Goal: Task Accomplishment & Management: Use online tool/utility

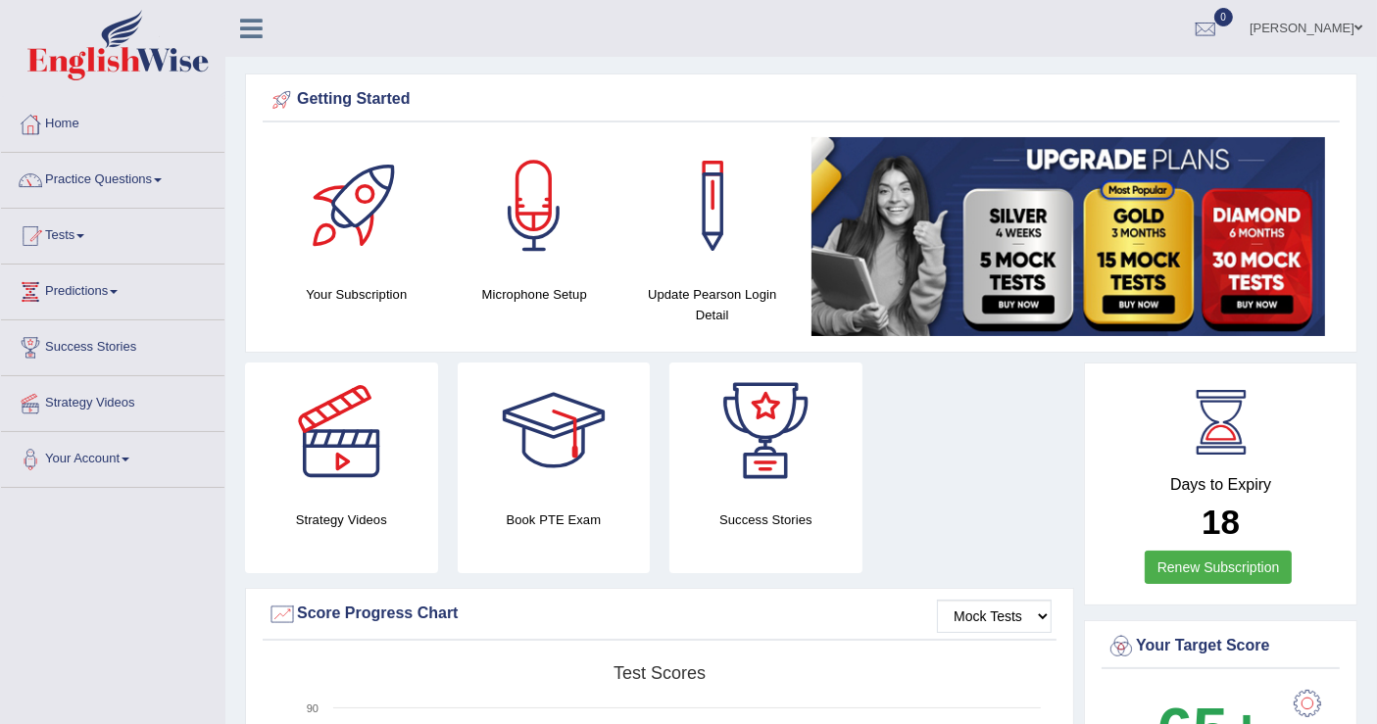
click at [89, 232] on link "Tests" at bounding box center [113, 233] width 224 height 49
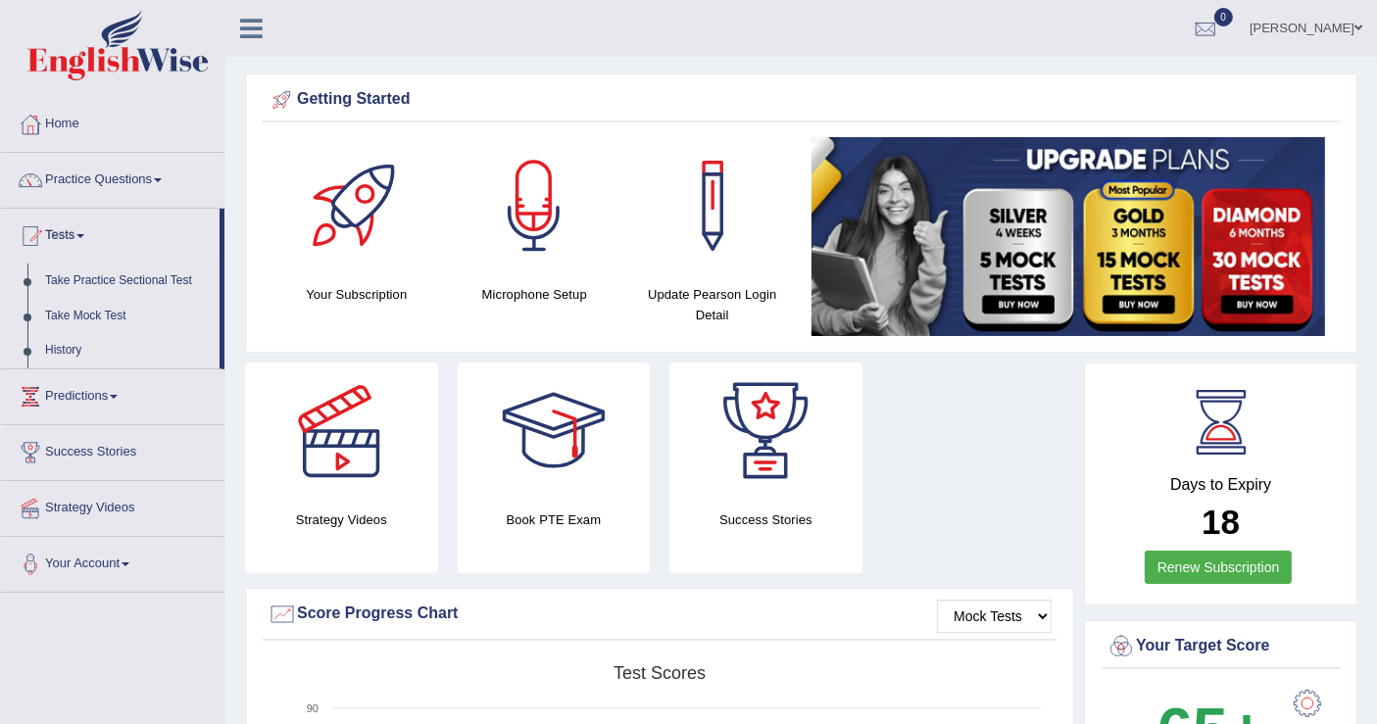
click at [903, 461] on div "Strategy Videos Book PTE Exam Success Stories" at bounding box center [659, 475] width 849 height 225
click at [86, 227] on link "Tests" at bounding box center [110, 233] width 219 height 49
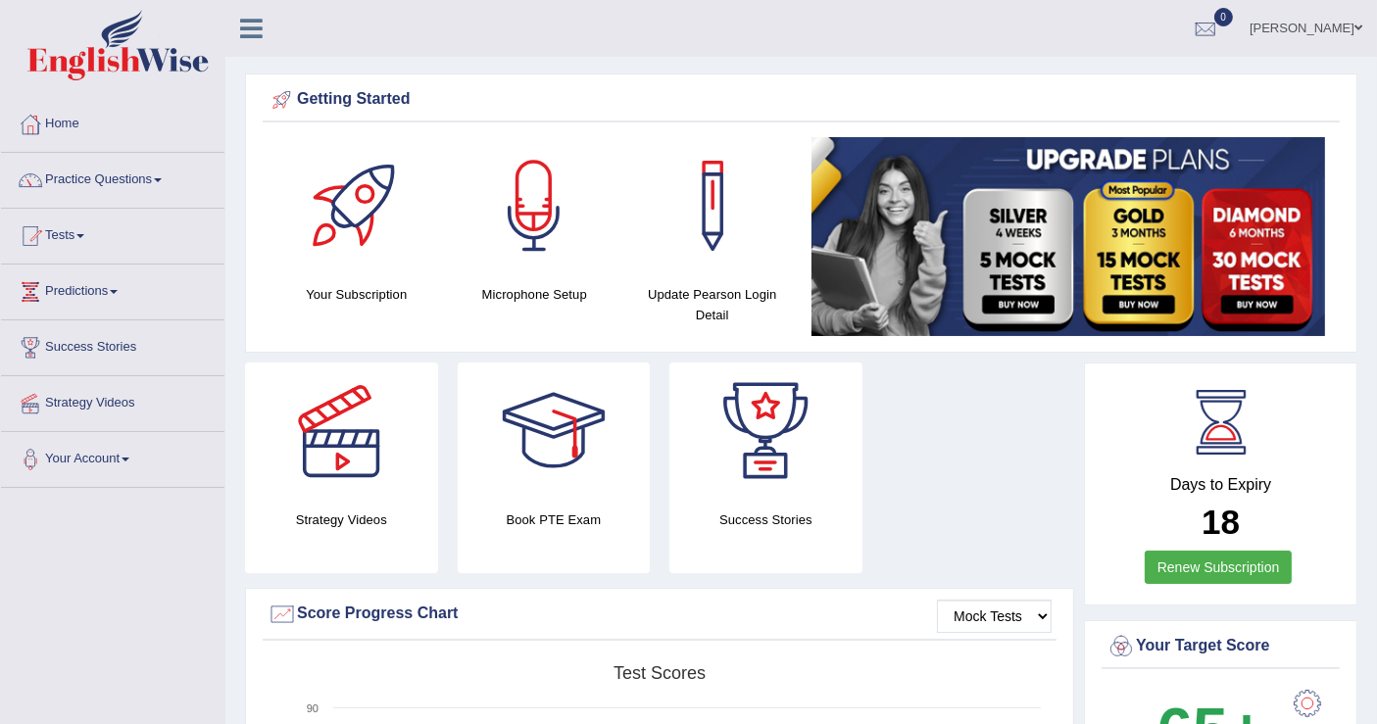
click at [78, 228] on link "Tests" at bounding box center [113, 233] width 224 height 49
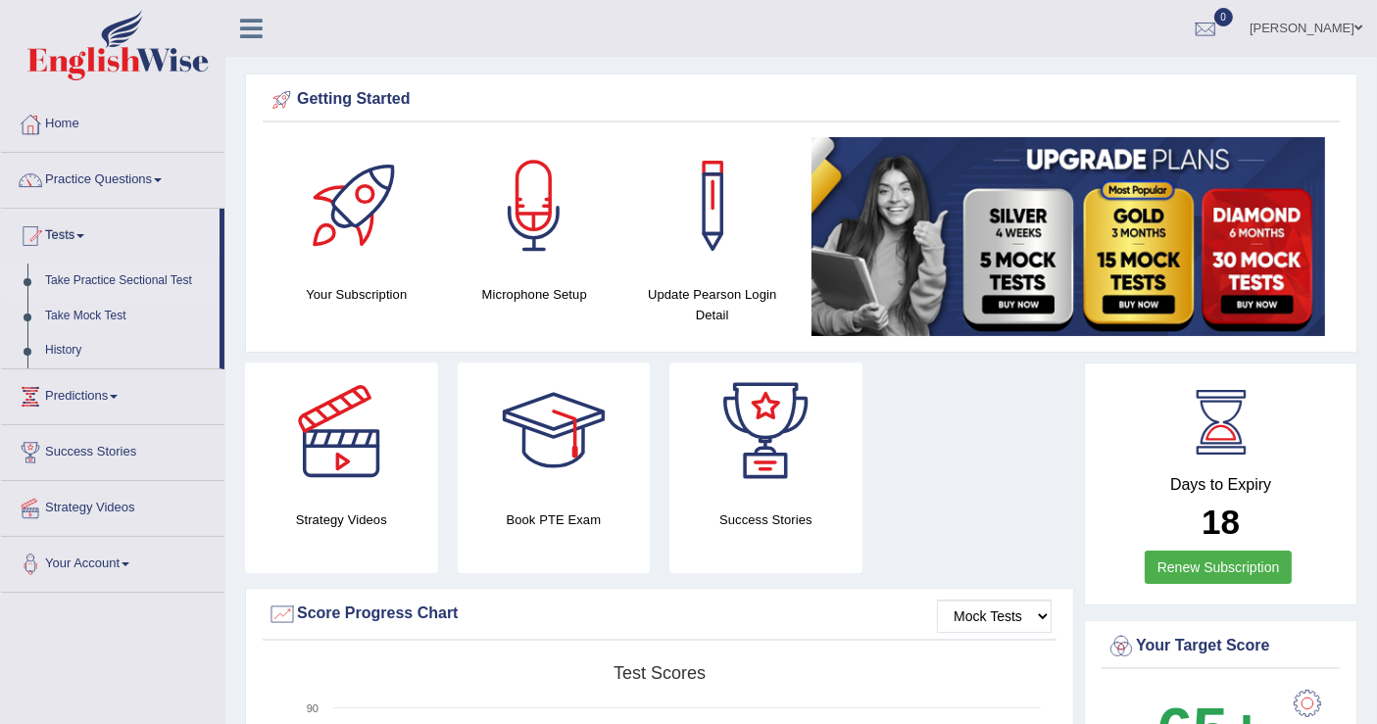
click at [85, 275] on link "Take Practice Sectional Test" at bounding box center [127, 281] width 183 height 35
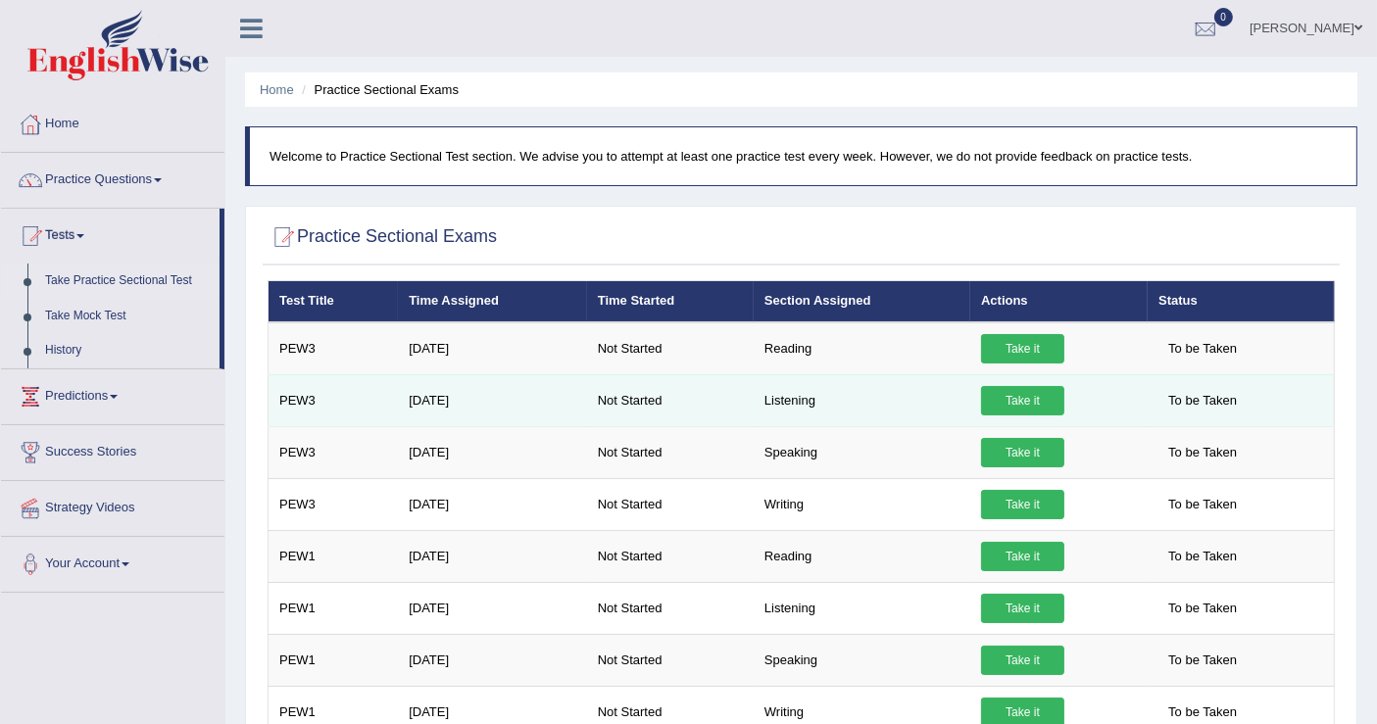
click at [1019, 404] on link "Take it" at bounding box center [1022, 400] width 83 height 29
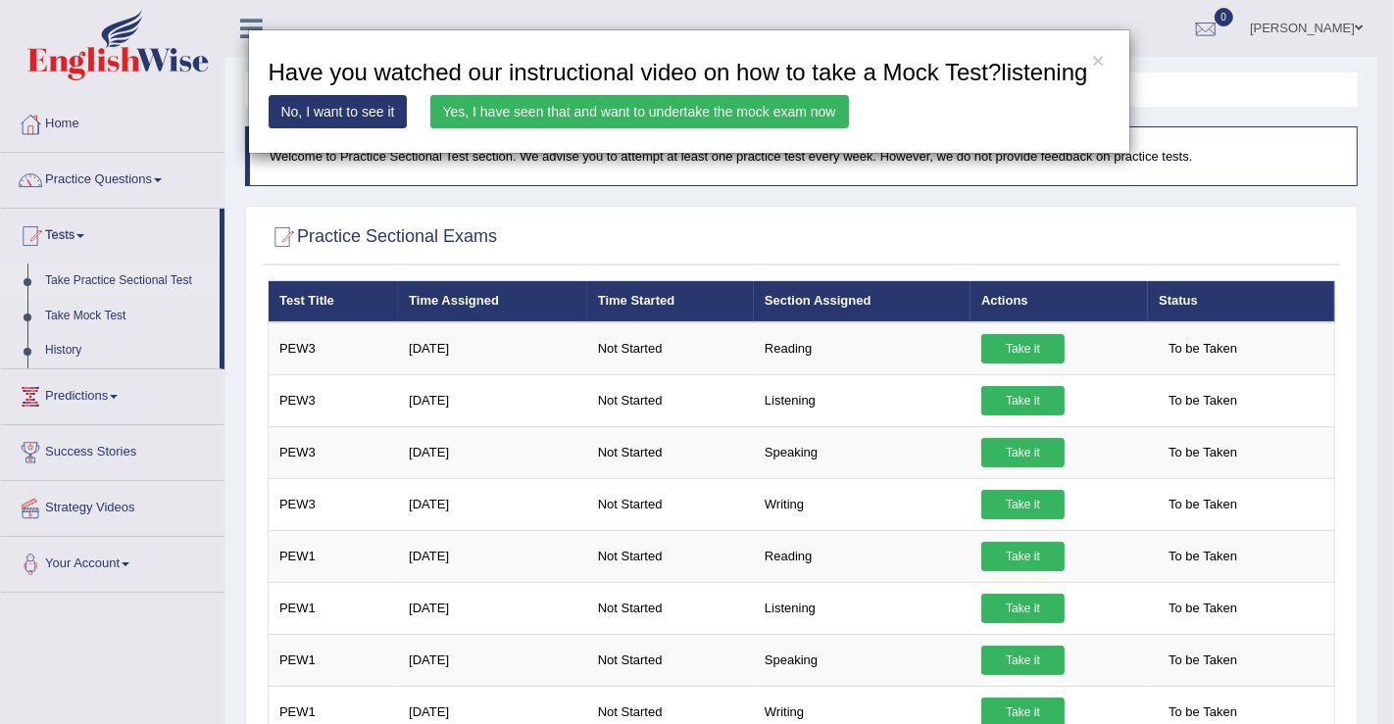
click at [382, 114] on link "No, I want to see it" at bounding box center [338, 111] width 139 height 33
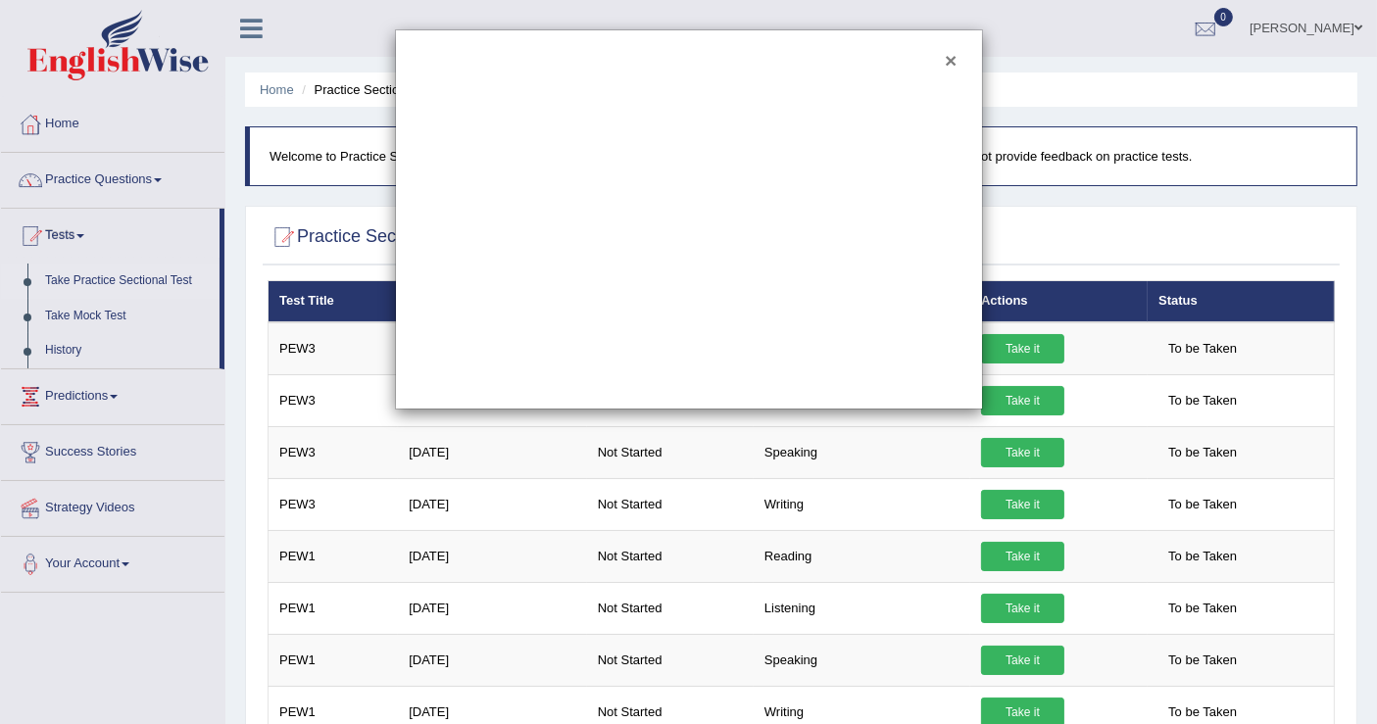
click at [949, 60] on button "×" at bounding box center [951, 60] width 12 height 21
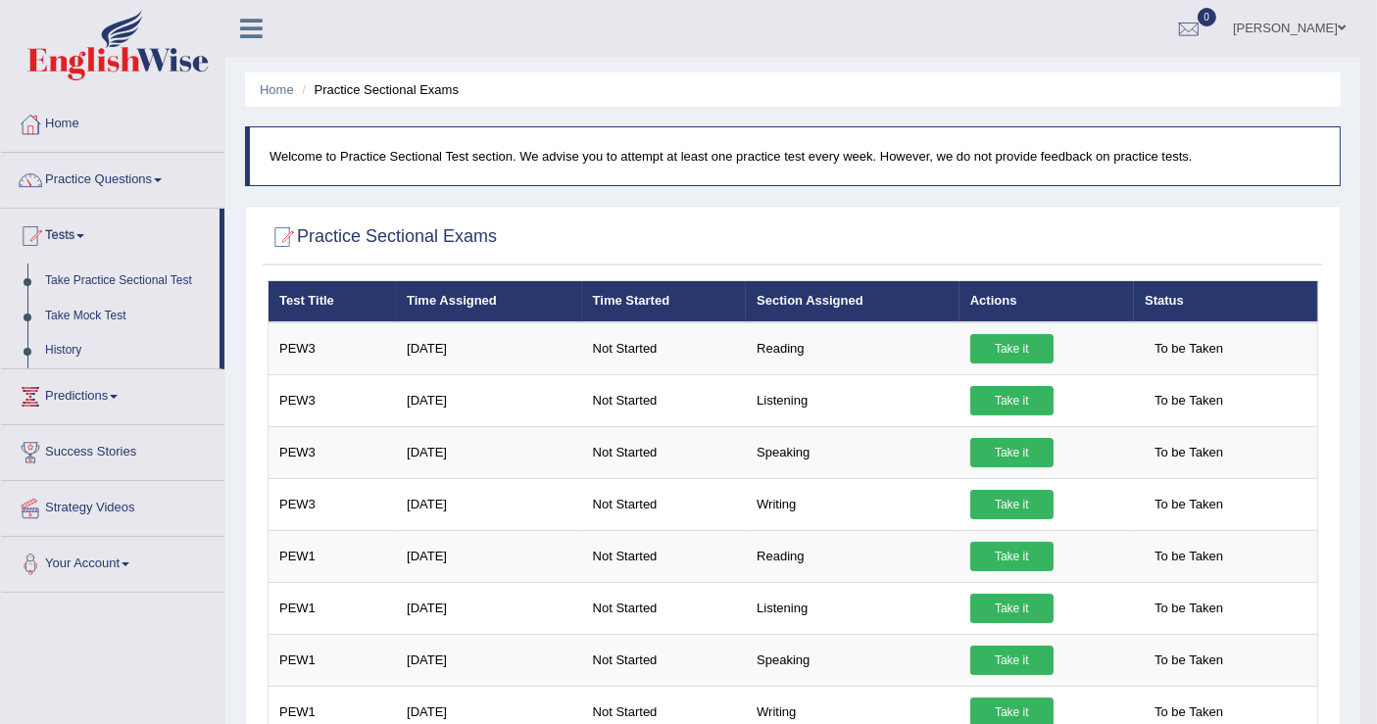
click at [257, 26] on icon at bounding box center [251, 28] width 23 height 25
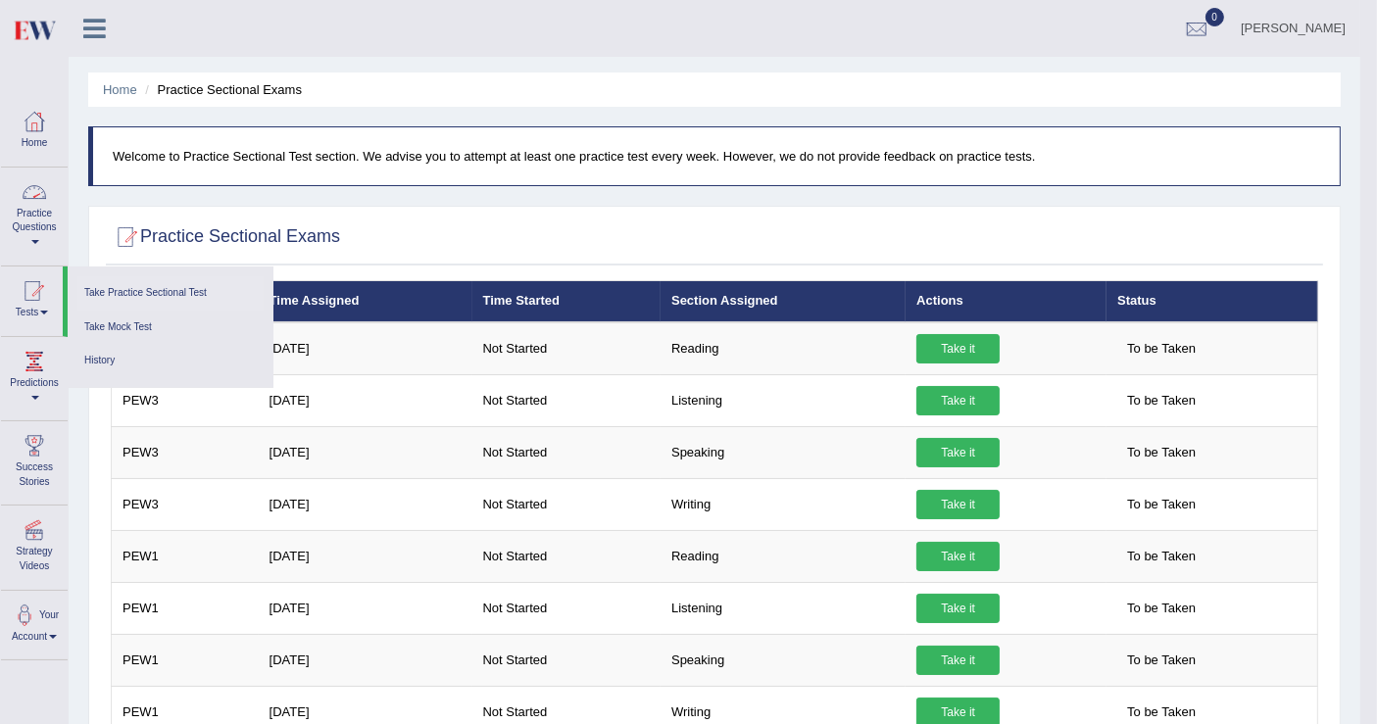
click at [51, 211] on link "Practice Questions" at bounding box center [34, 214] width 67 height 92
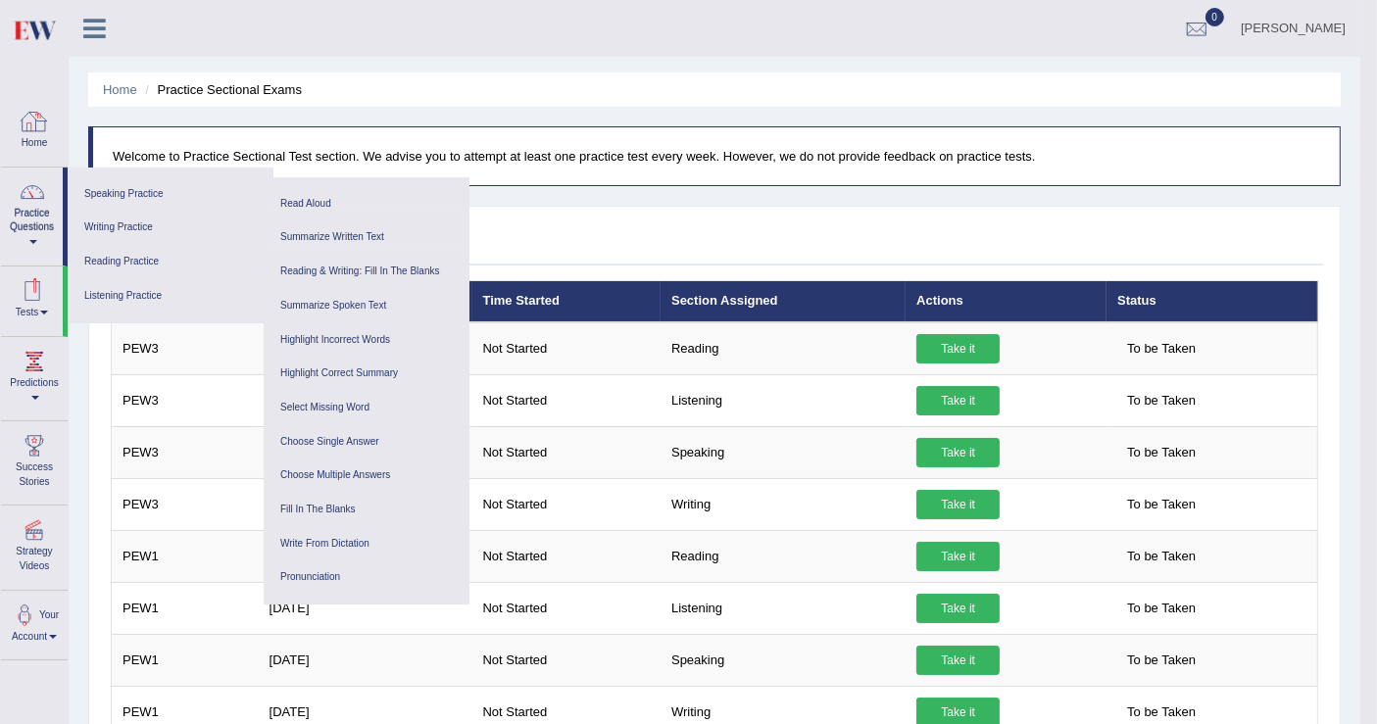
click at [33, 133] on div at bounding box center [34, 121] width 29 height 29
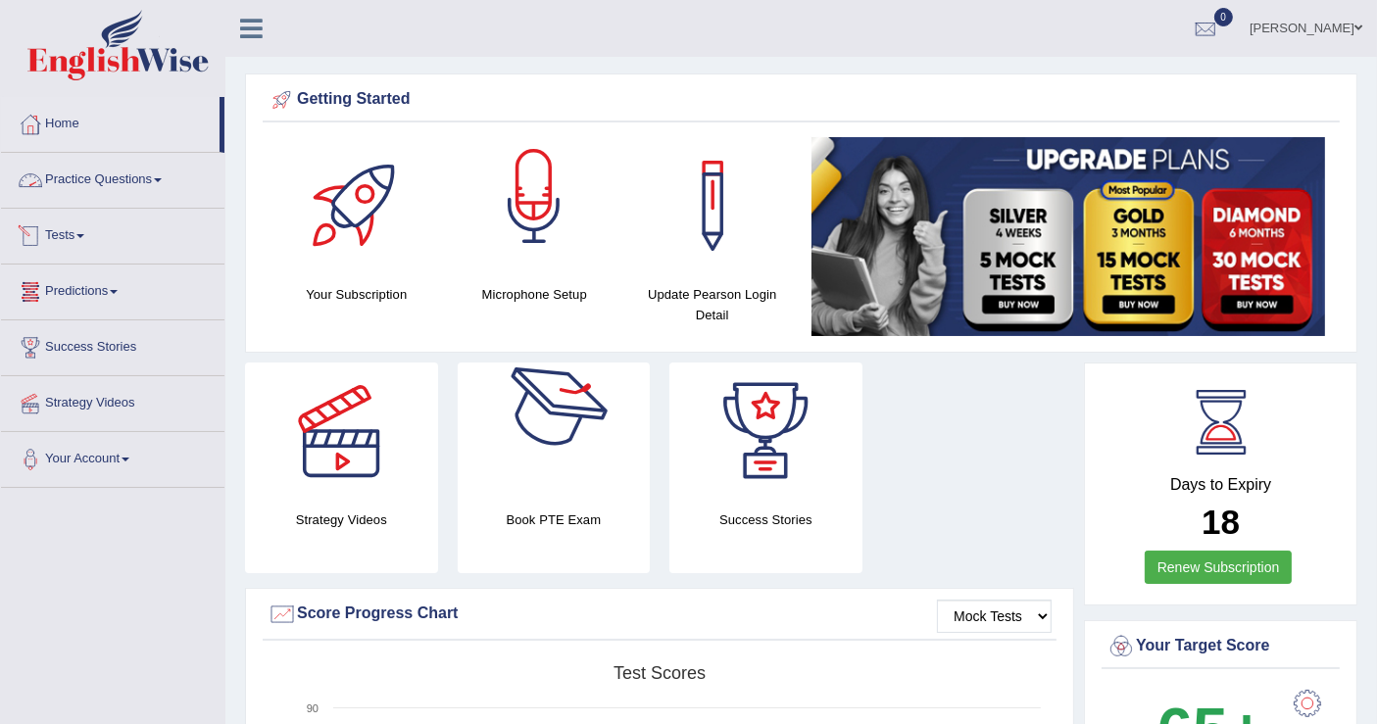
click at [539, 219] on div at bounding box center [534, 205] width 137 height 137
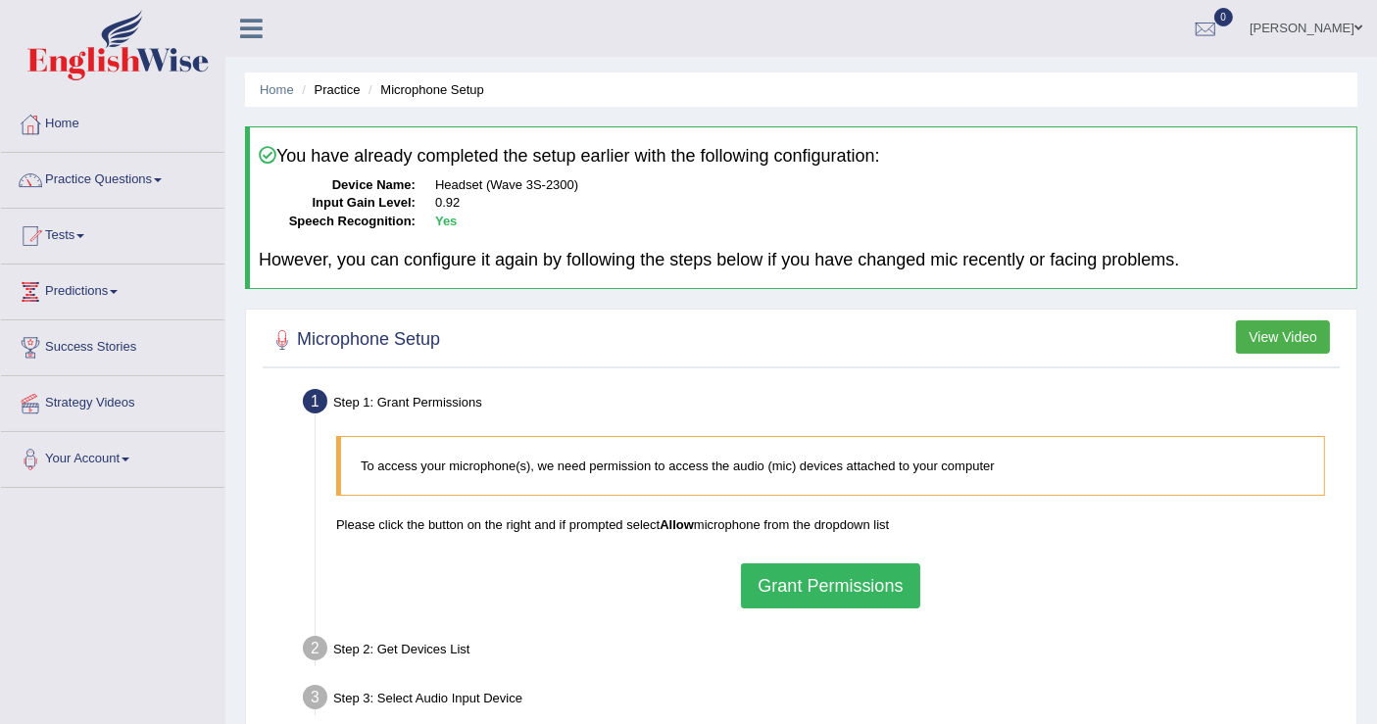
click at [821, 573] on button "Grant Permissions" at bounding box center [830, 586] width 178 height 45
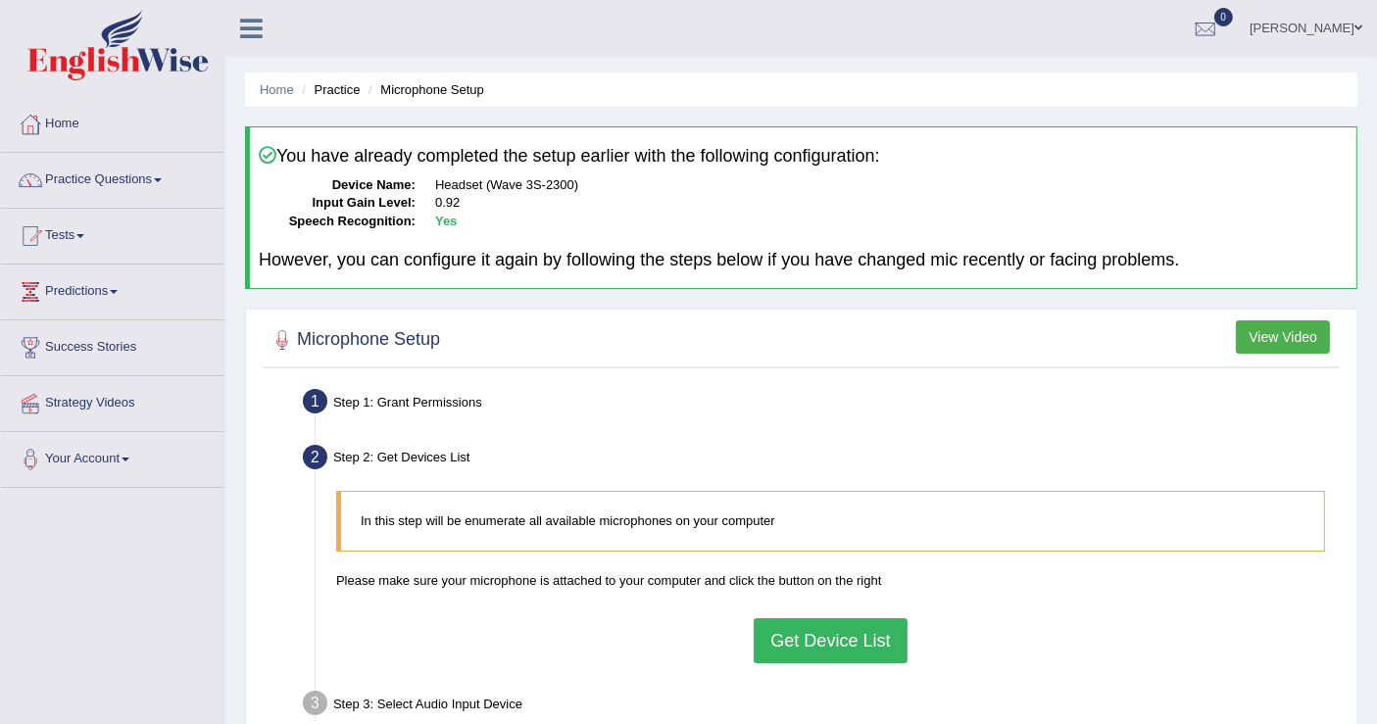
click at [825, 634] on button "Get Device List" at bounding box center [830, 641] width 153 height 45
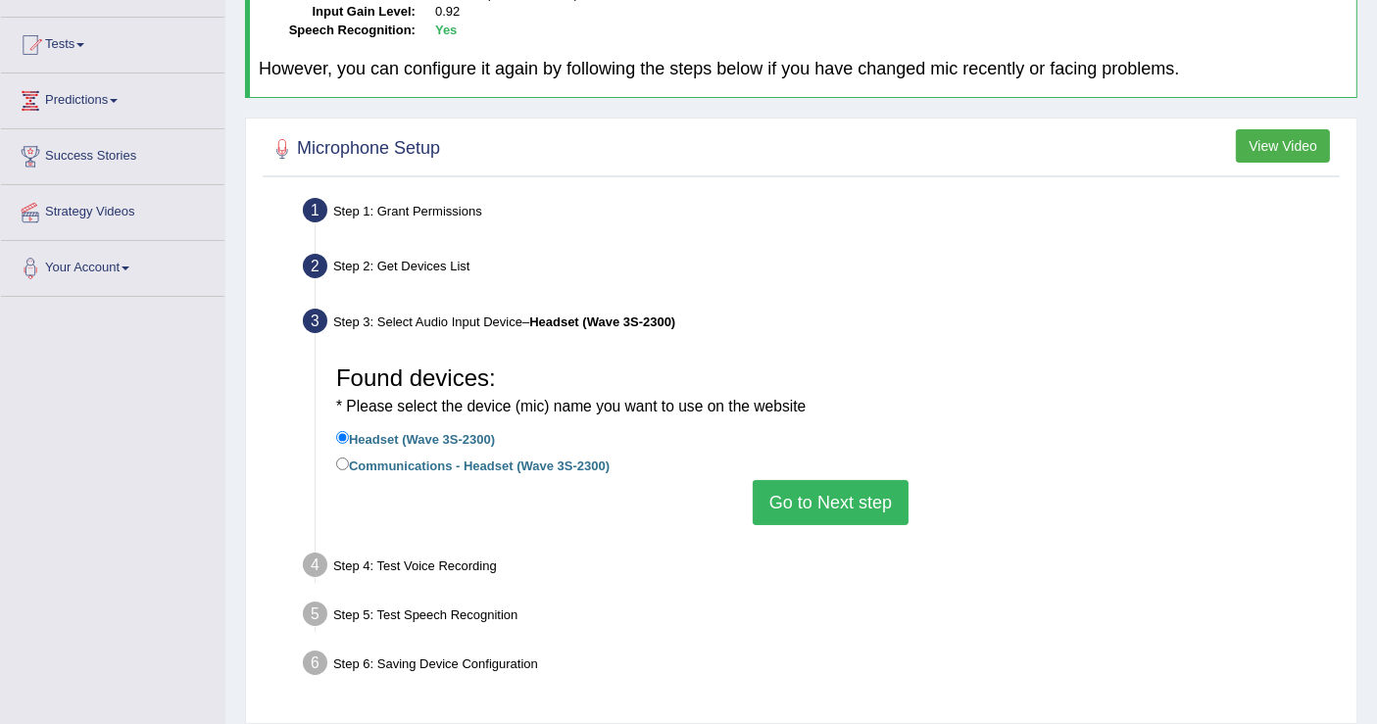
scroll to position [304, 0]
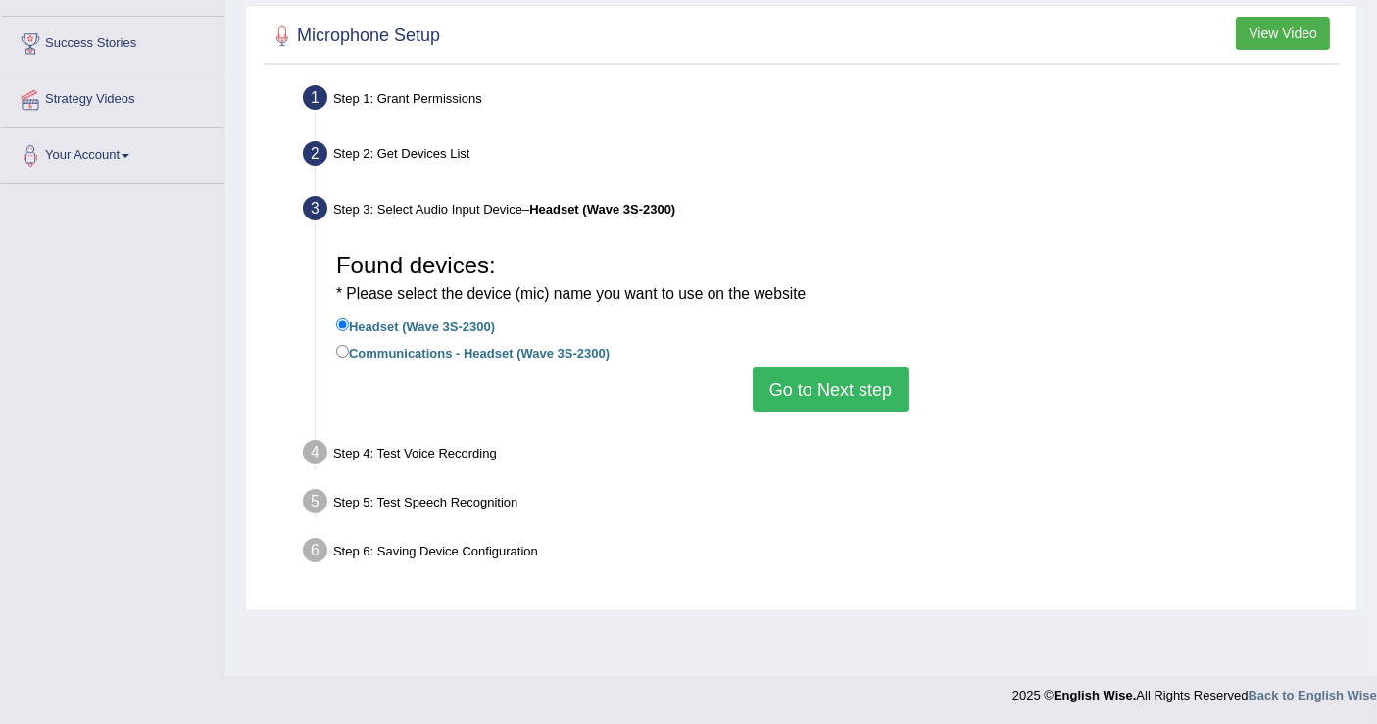
click at [825, 374] on button "Go to Next step" at bounding box center [831, 390] width 156 height 45
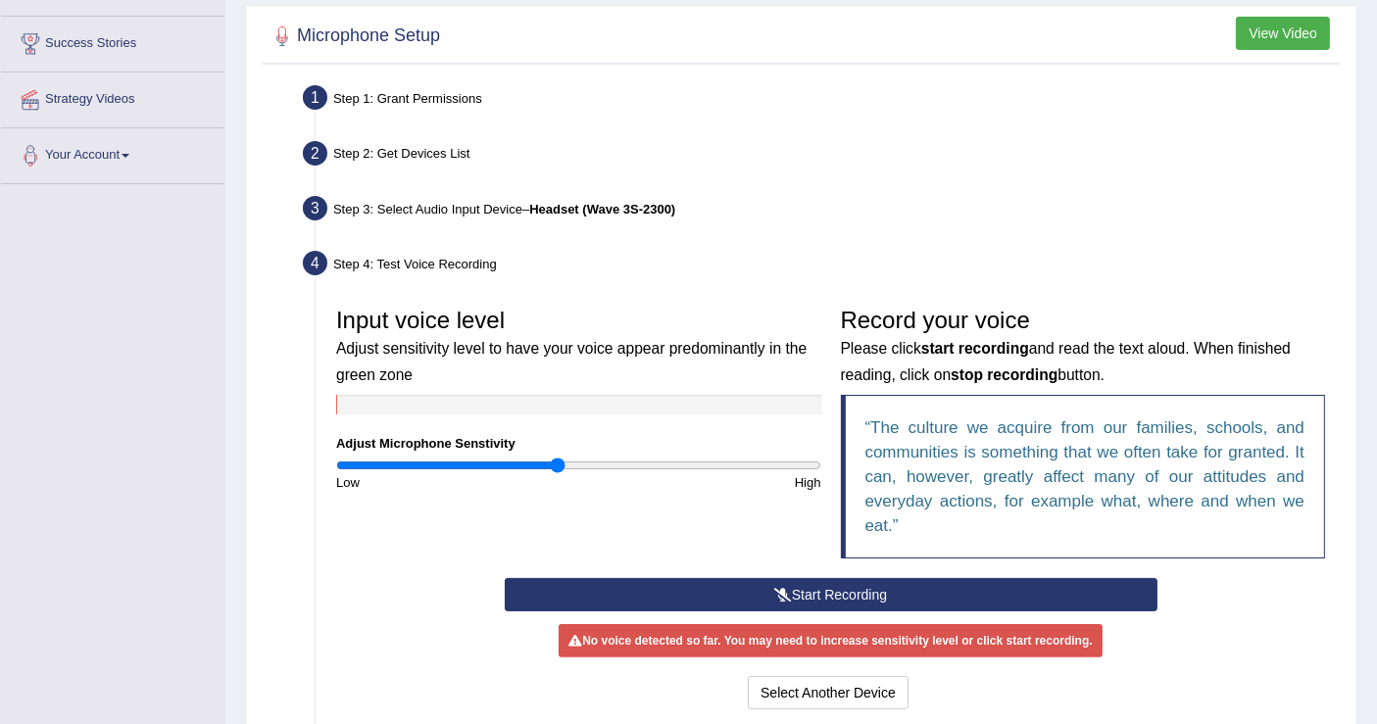
click at [776, 589] on icon at bounding box center [783, 595] width 18 height 14
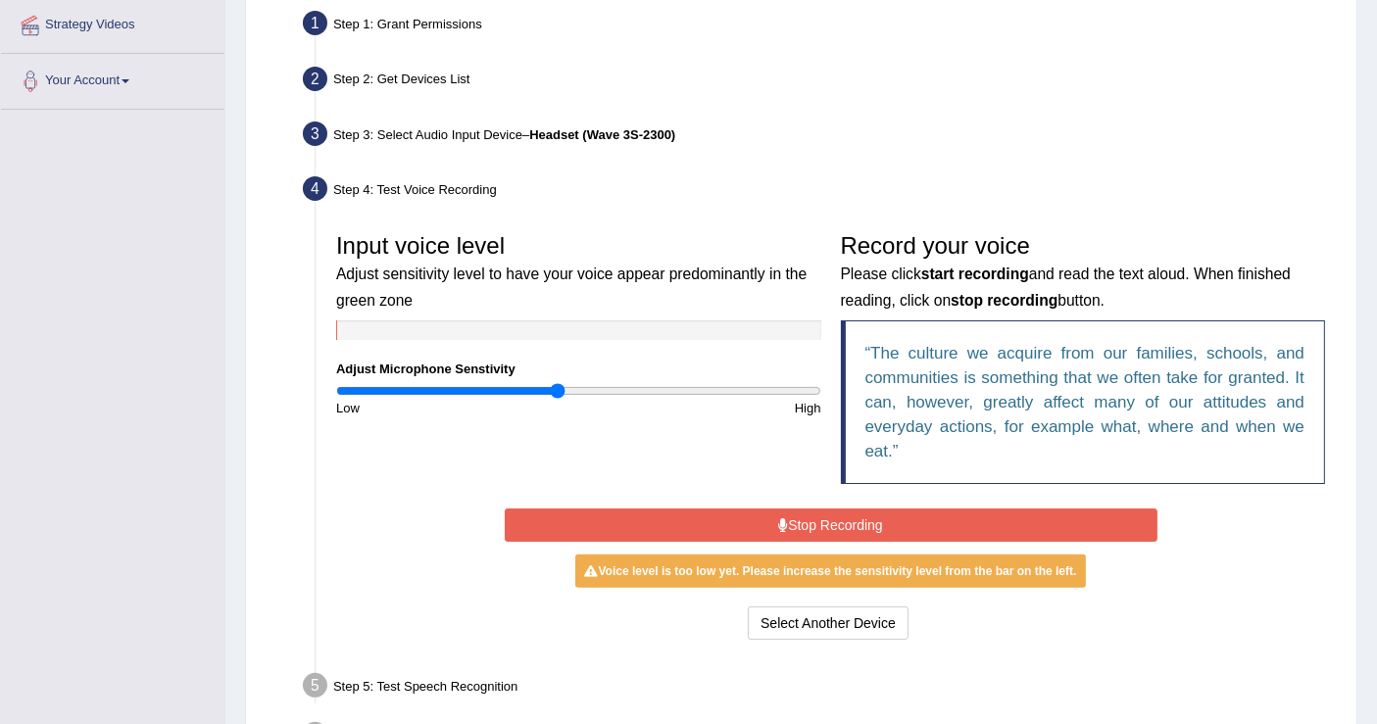
scroll to position [413, 0]
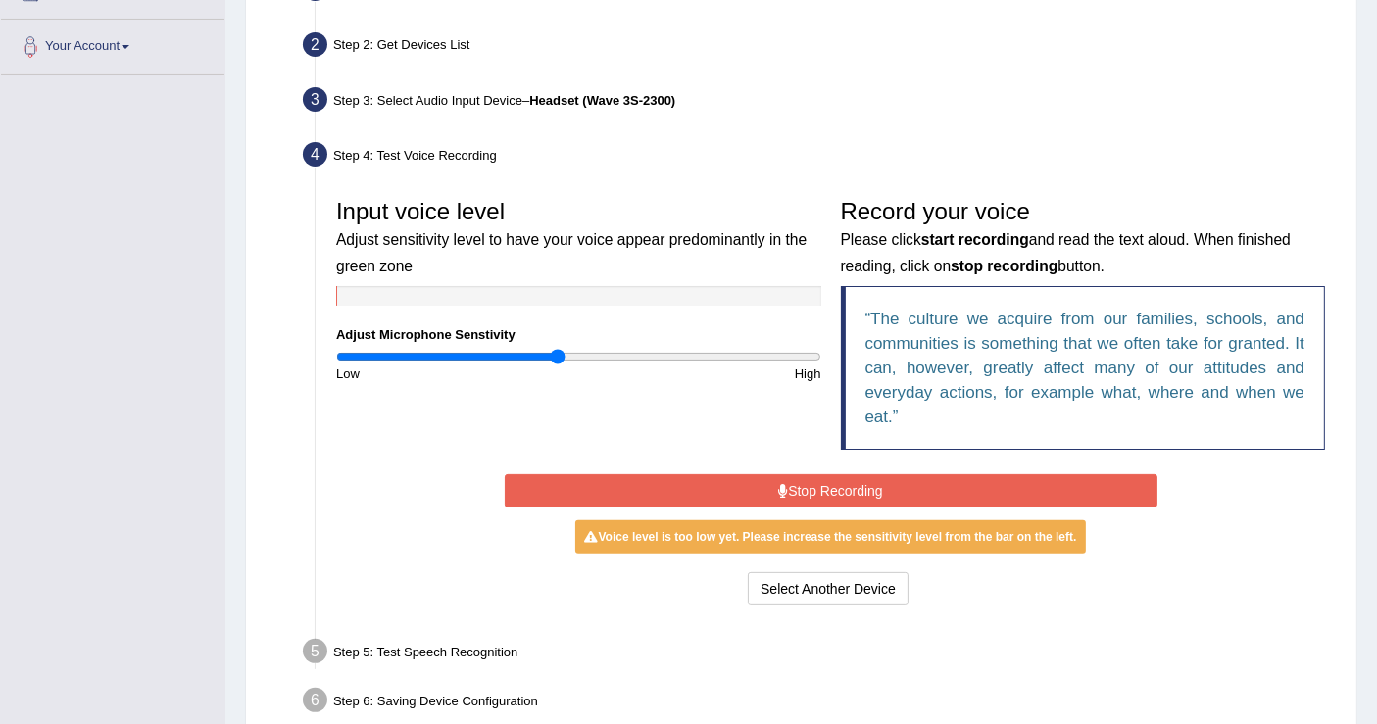
click at [805, 487] on button "Stop Recording" at bounding box center [831, 490] width 653 height 33
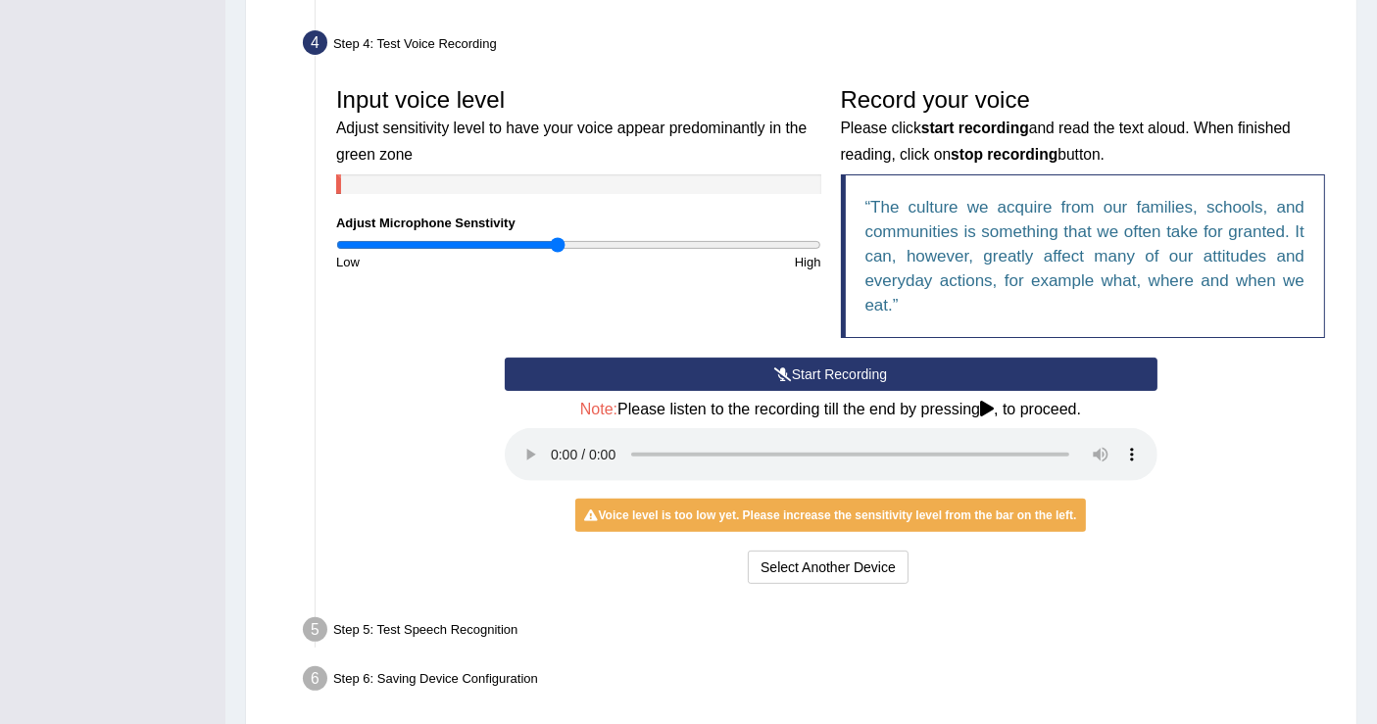
scroll to position [490, 0]
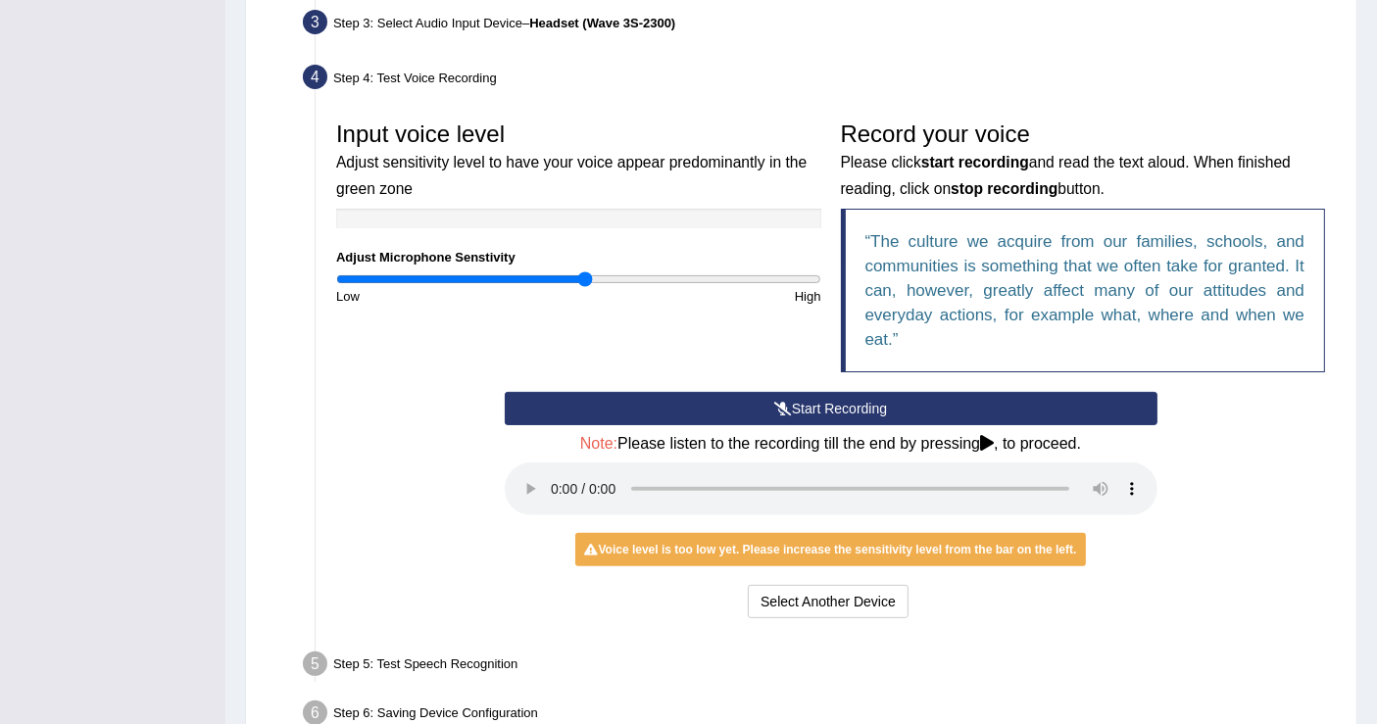
drag, startPoint x: 575, startPoint y: 273, endPoint x: 584, endPoint y: 267, distance: 10.6
type input "1.04"
click at [584, 272] on input "range" at bounding box center [578, 280] width 485 height 16
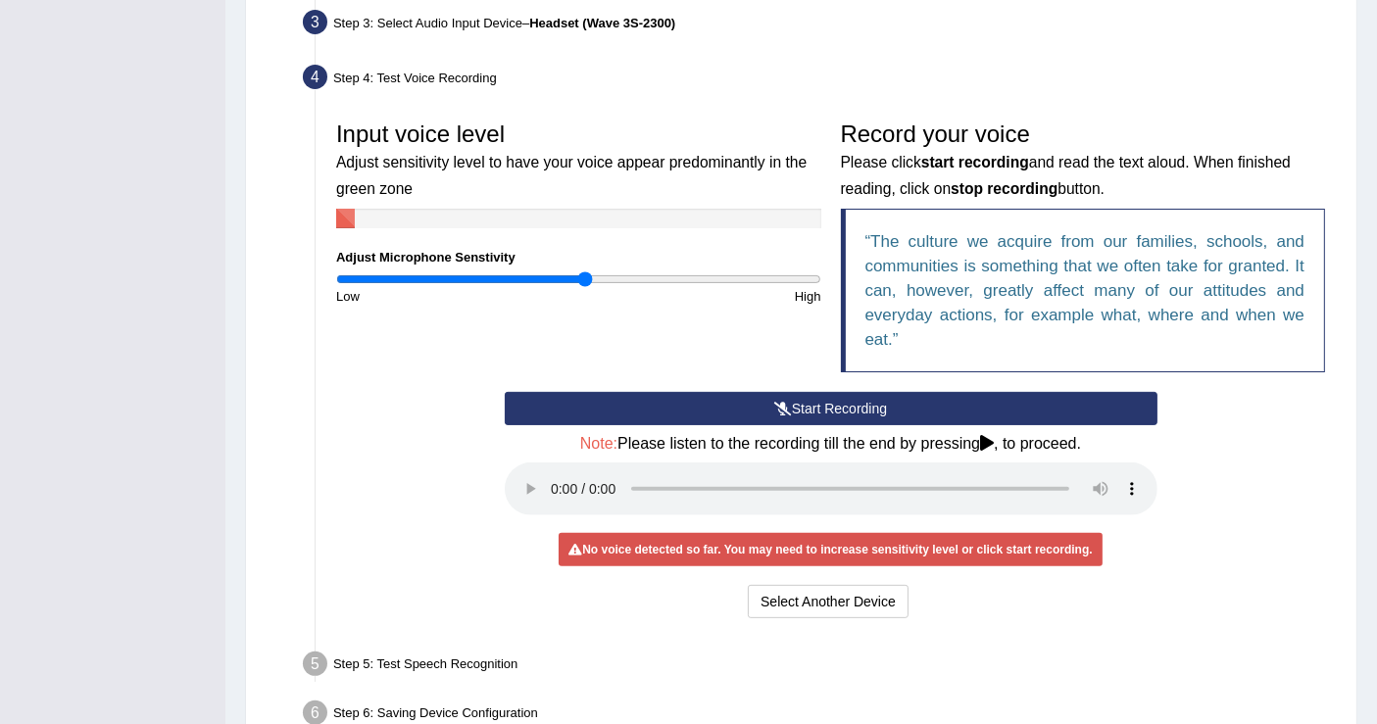
click at [385, 428] on div "Start Recording Stop Recording Note: Please listen to the recording till the en…" at bounding box center [830, 507] width 1009 height 231
click at [810, 553] on div "No voice detected so far. You may need to increase sensitivity level or click s…" at bounding box center [830, 549] width 543 height 33
click at [825, 409] on button "Start Recording" at bounding box center [831, 408] width 653 height 33
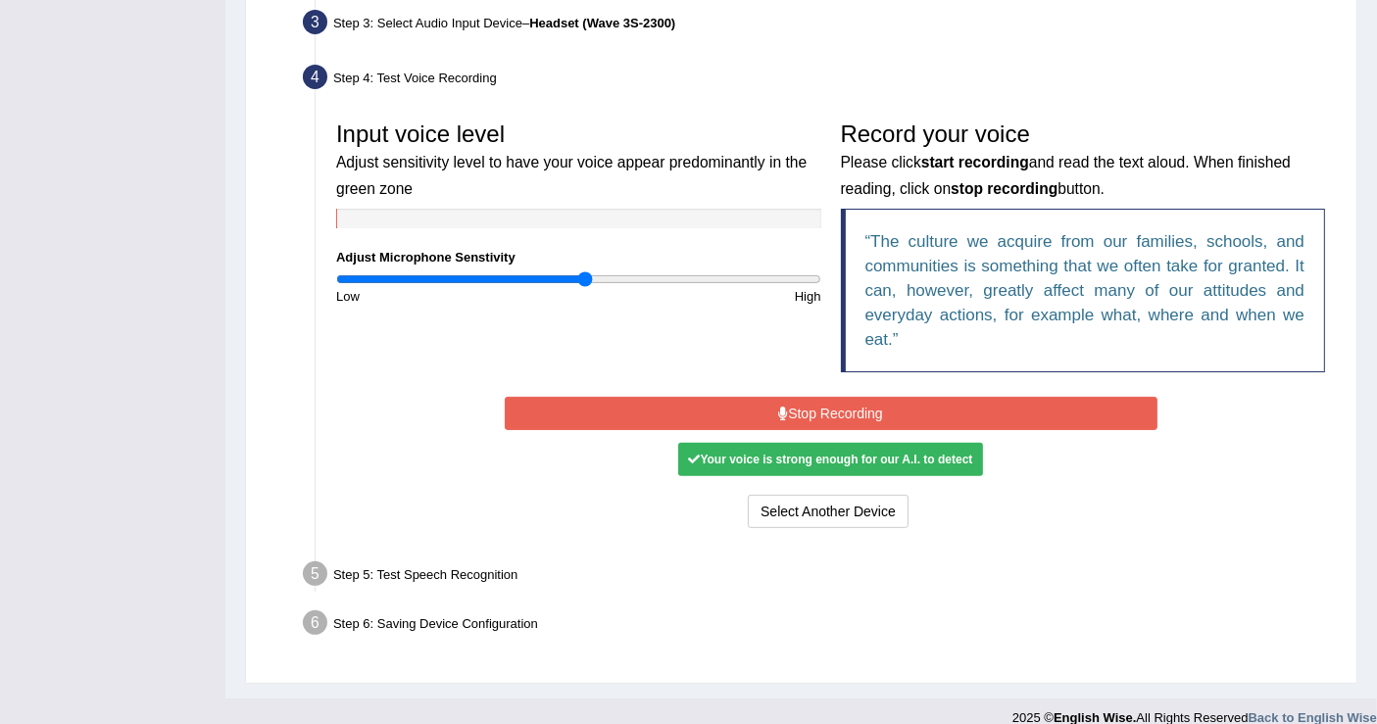
click at [824, 404] on button "Stop Recording" at bounding box center [831, 413] width 653 height 33
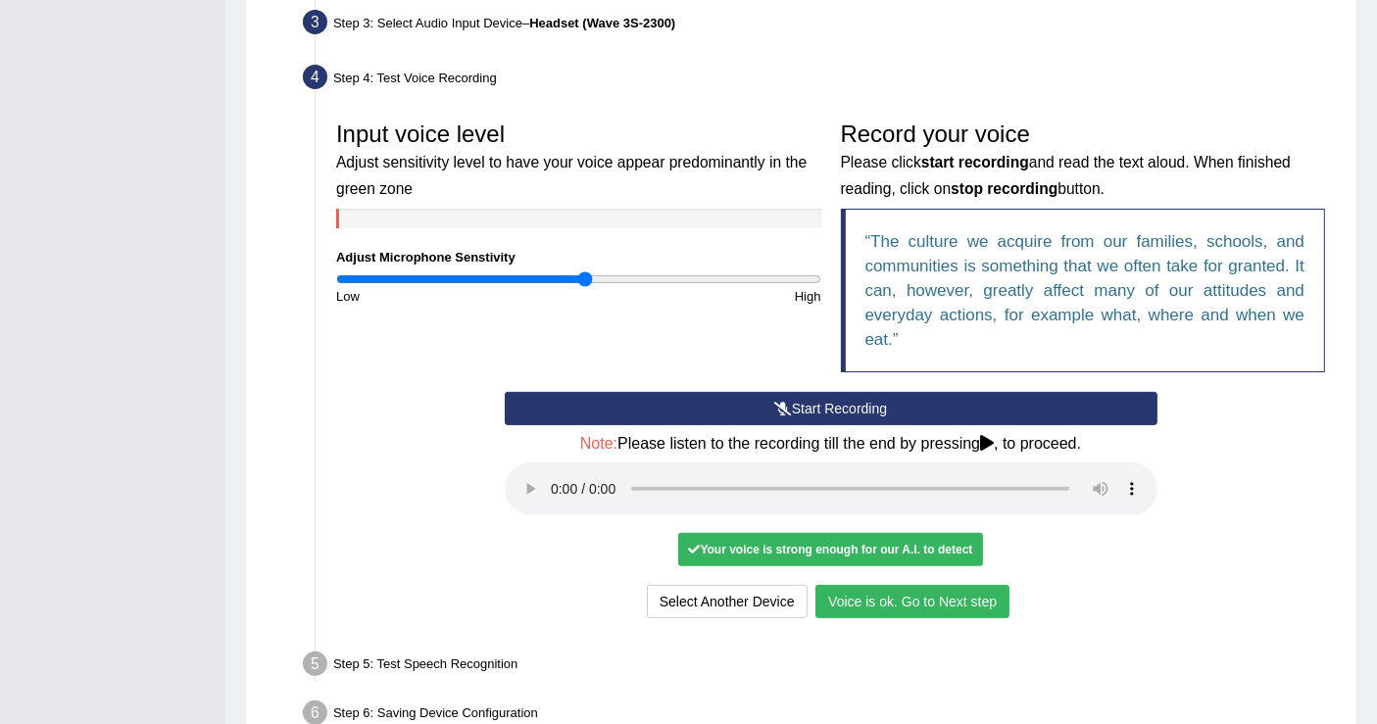
click at [904, 59] on div "Step 4: Test Voice Recording" at bounding box center [821, 80] width 1054 height 43
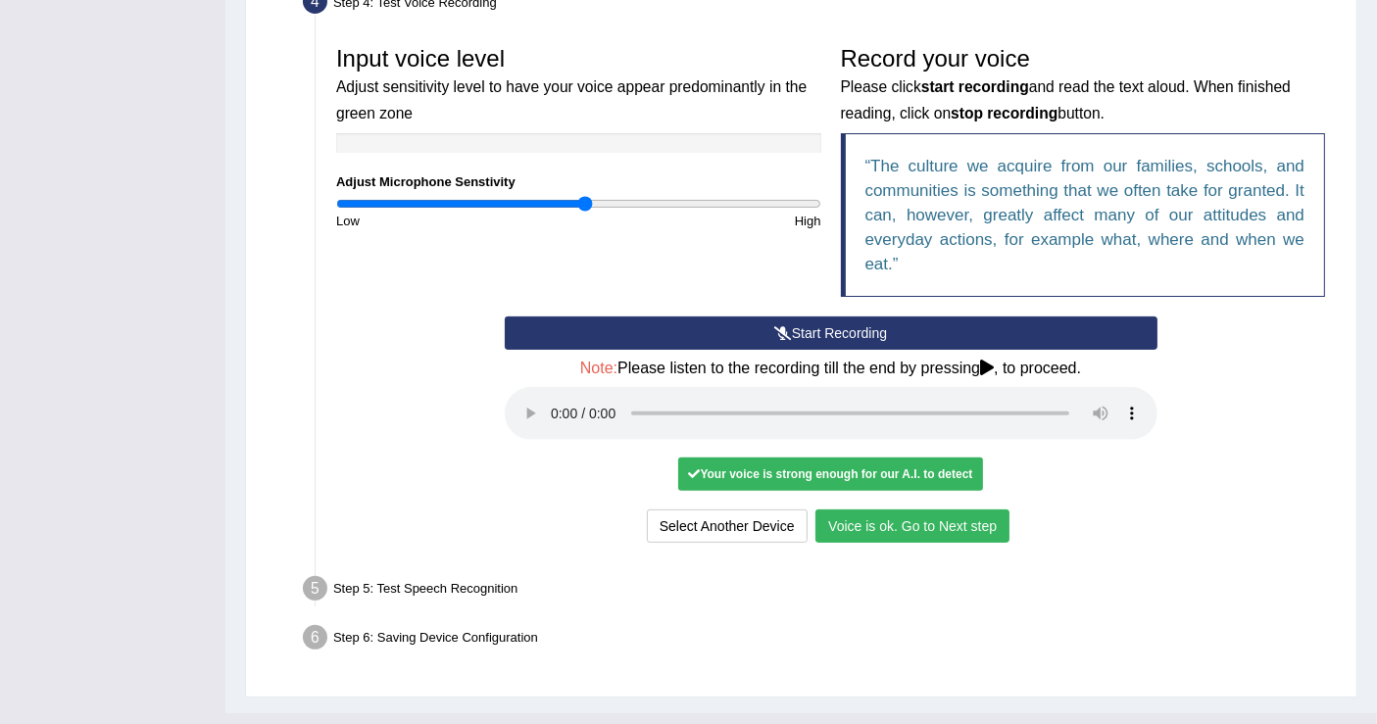
scroll to position [599, 0]
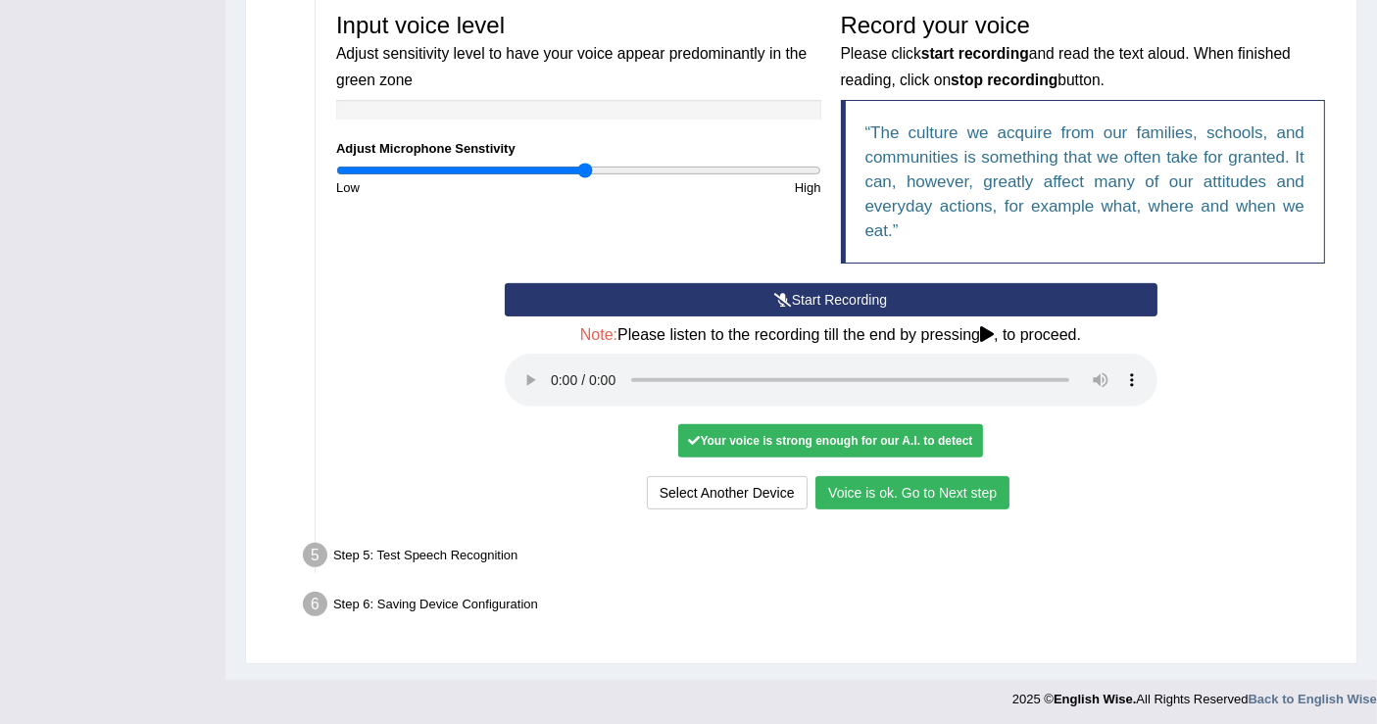
click at [919, 494] on button "Voice is ok. Go to Next step" at bounding box center [913, 492] width 194 height 33
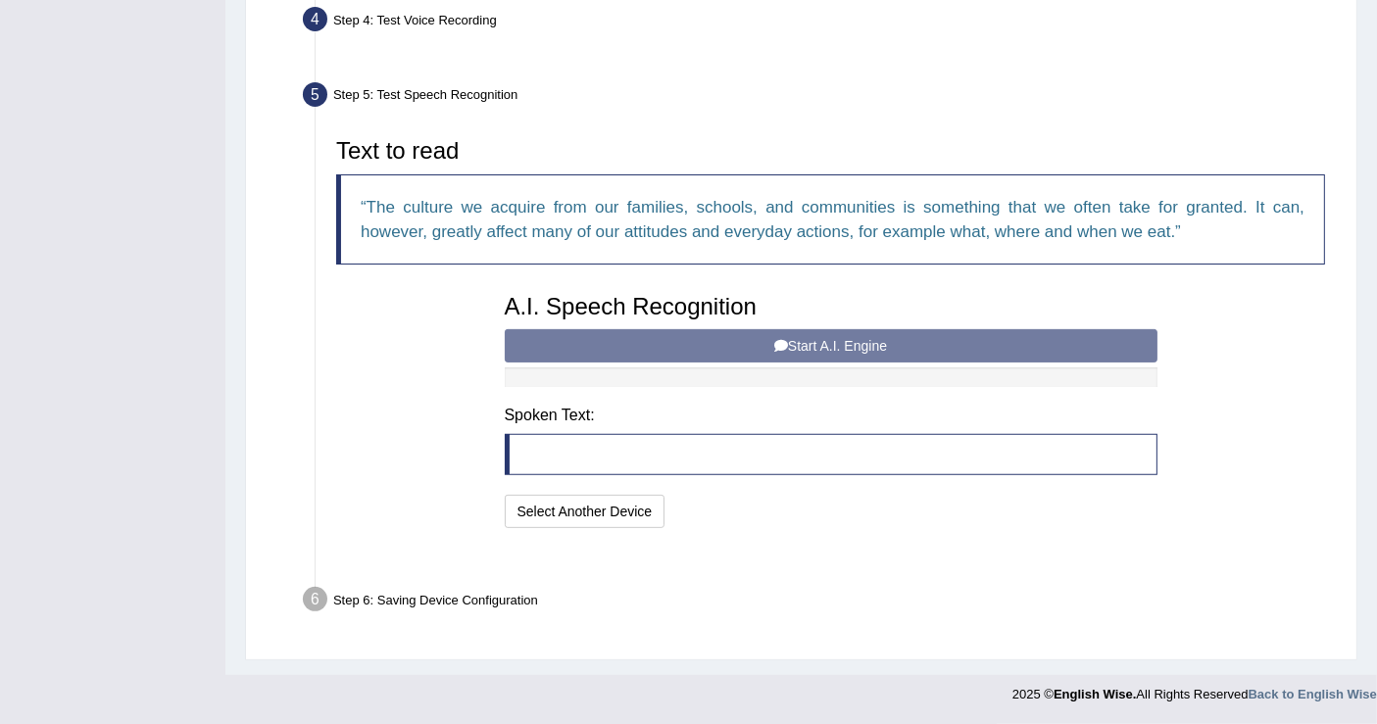
scroll to position [497, 0]
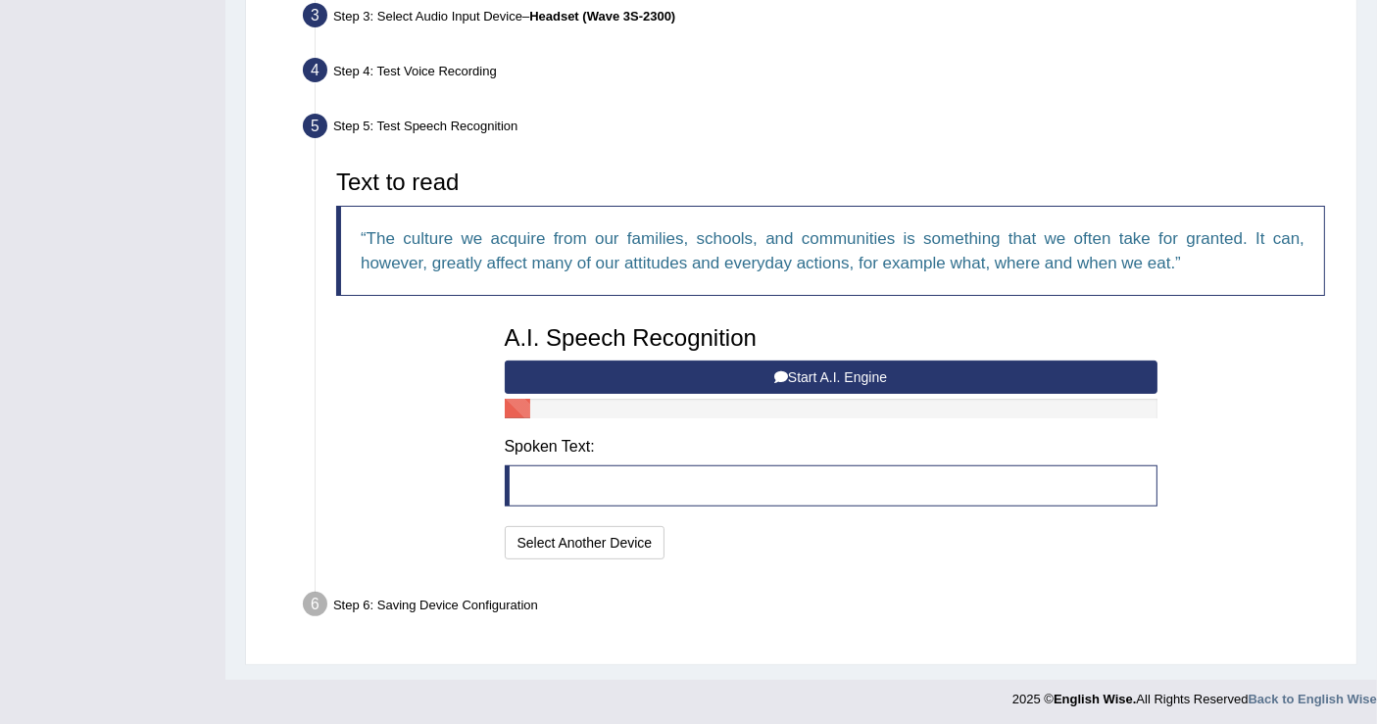
click at [810, 377] on button "Start A.I. Engine" at bounding box center [831, 377] width 653 height 33
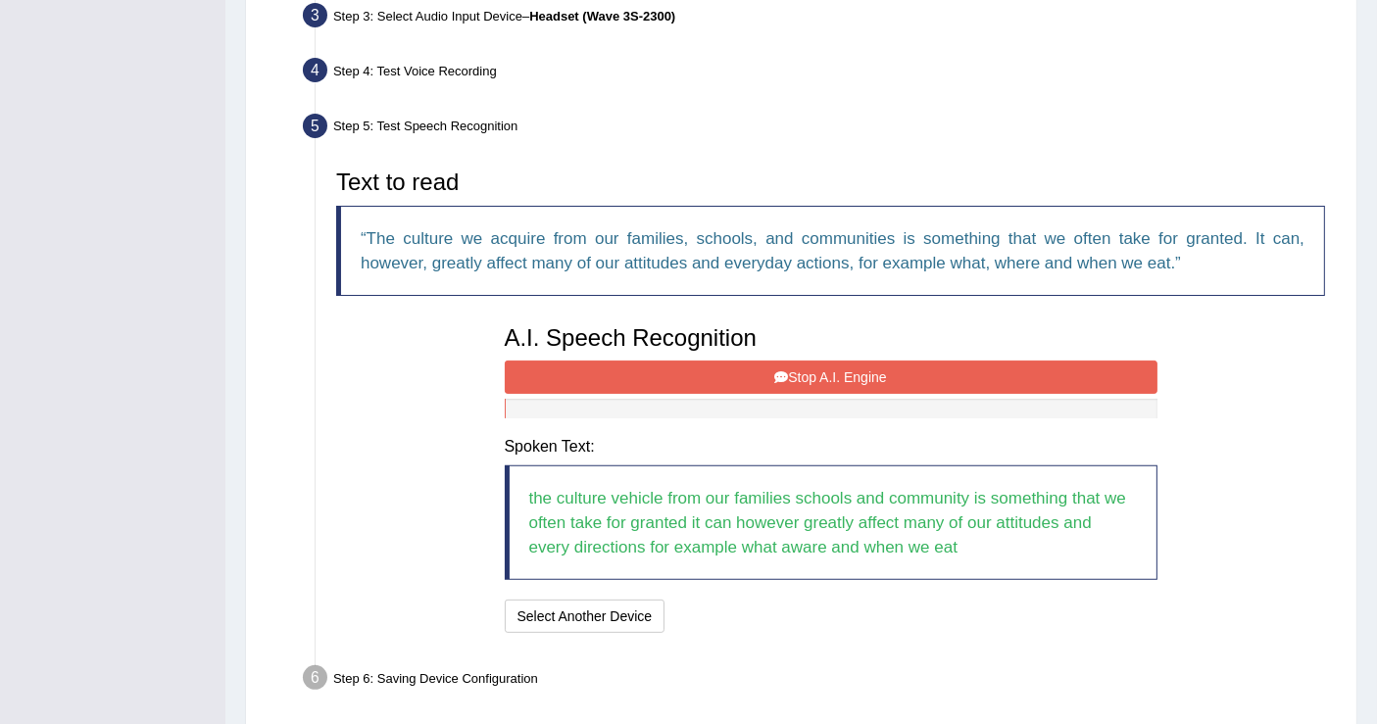
click at [812, 374] on button "Stop A.I. Engine" at bounding box center [831, 377] width 653 height 33
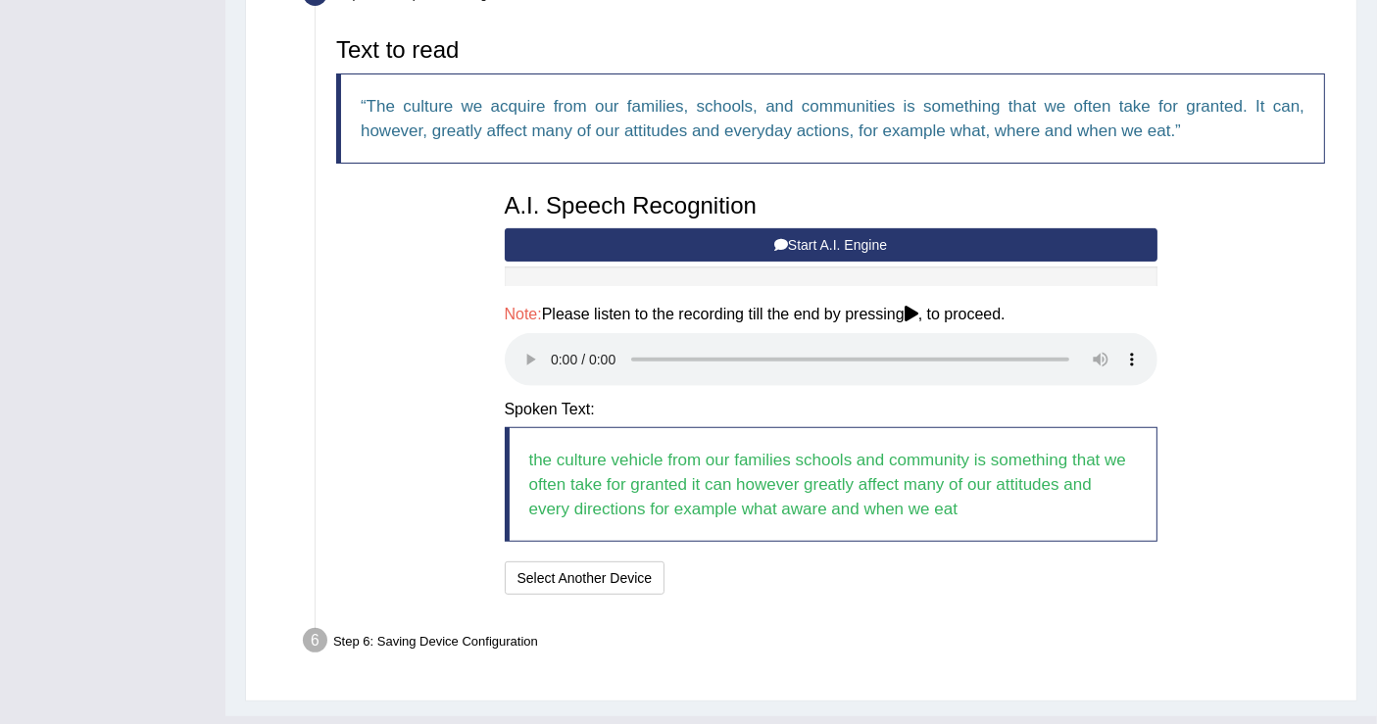
scroll to position [667, 0]
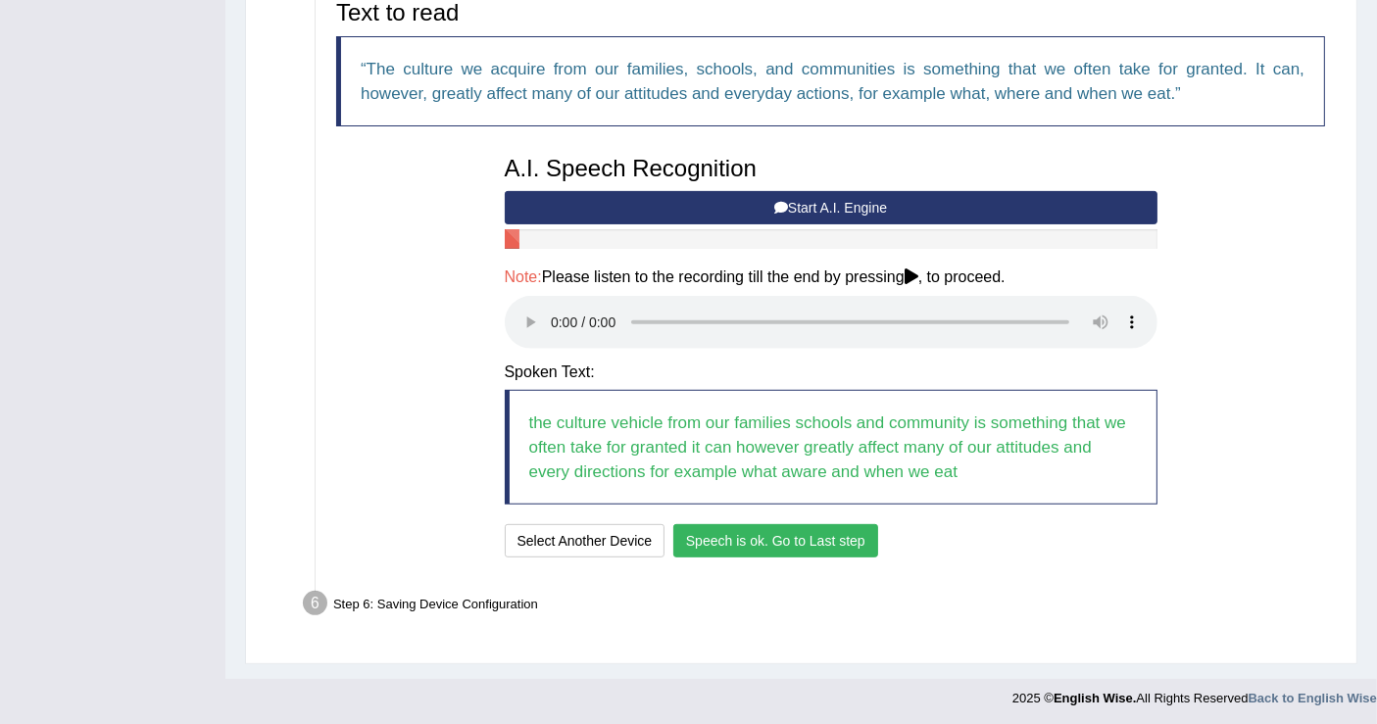
click at [846, 537] on button "Speech is ok. Go to Last step" at bounding box center [775, 540] width 205 height 33
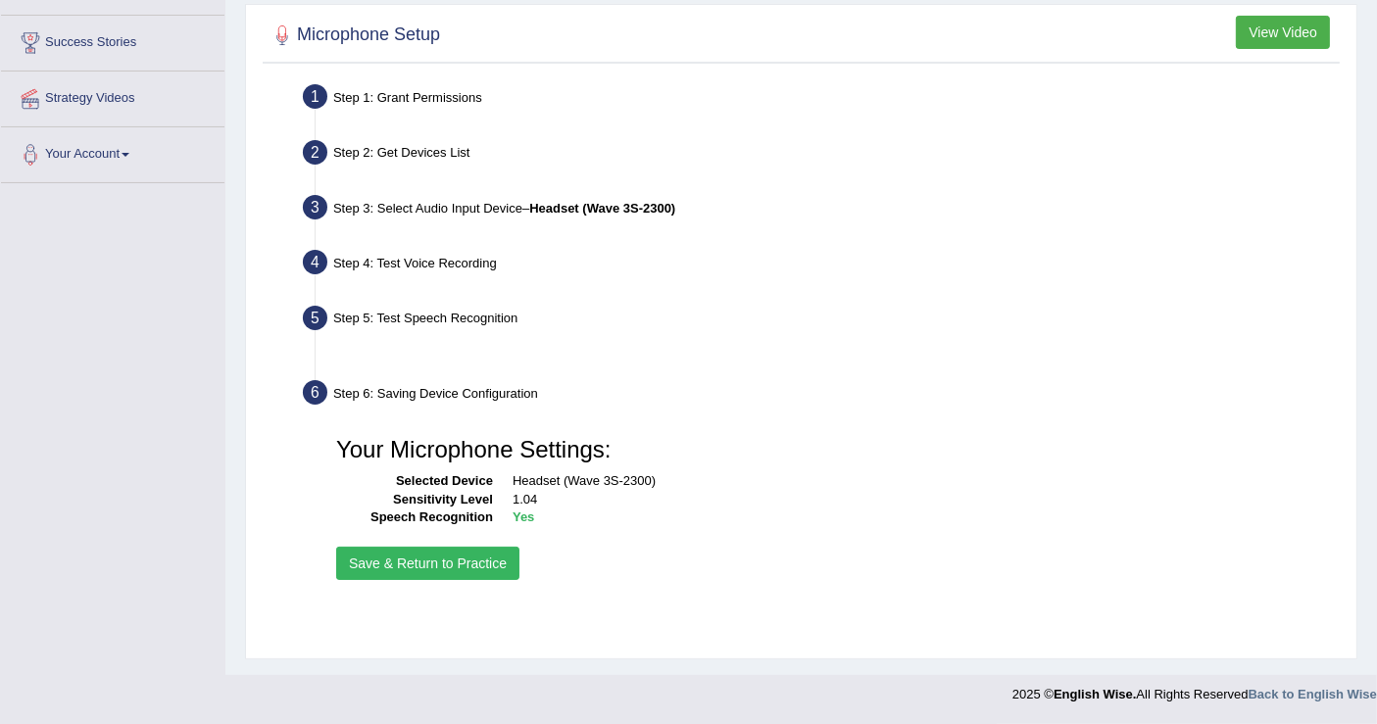
scroll to position [304, 0]
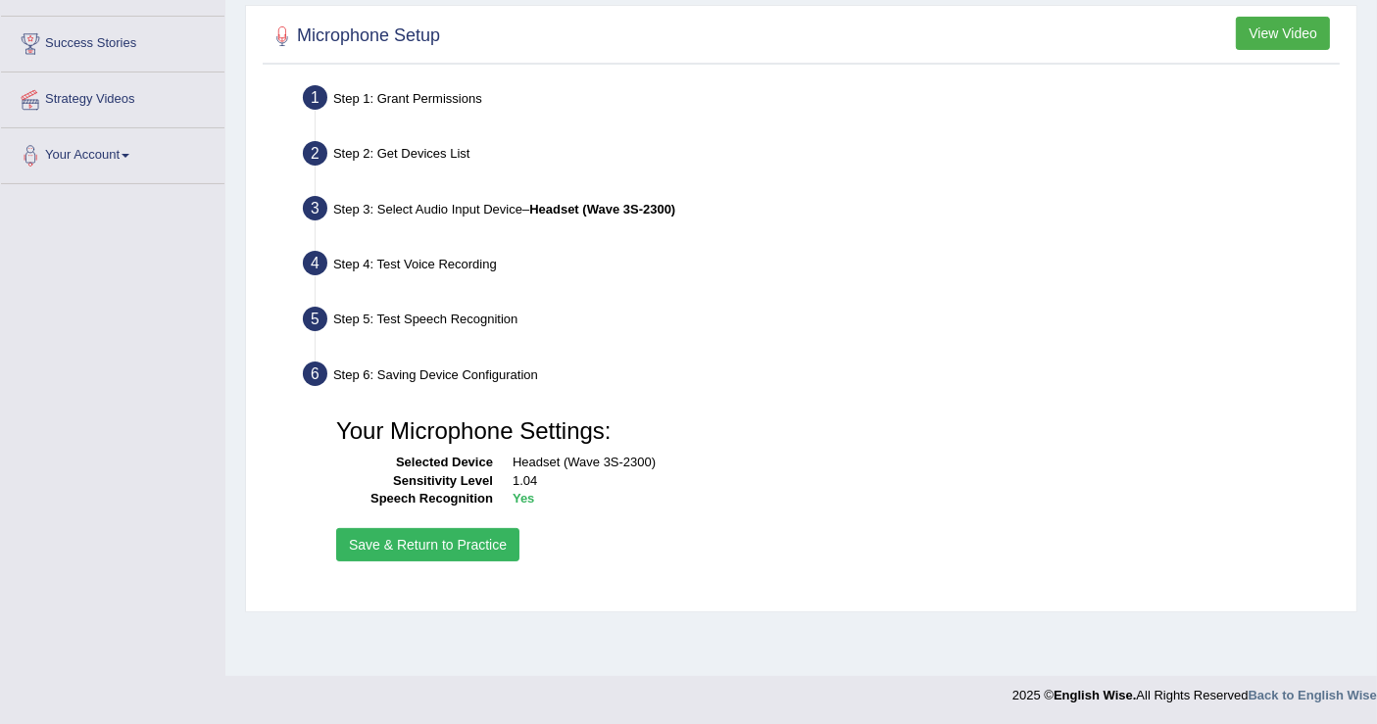
click at [487, 544] on button "Save & Return to Practice" at bounding box center [427, 544] width 183 height 33
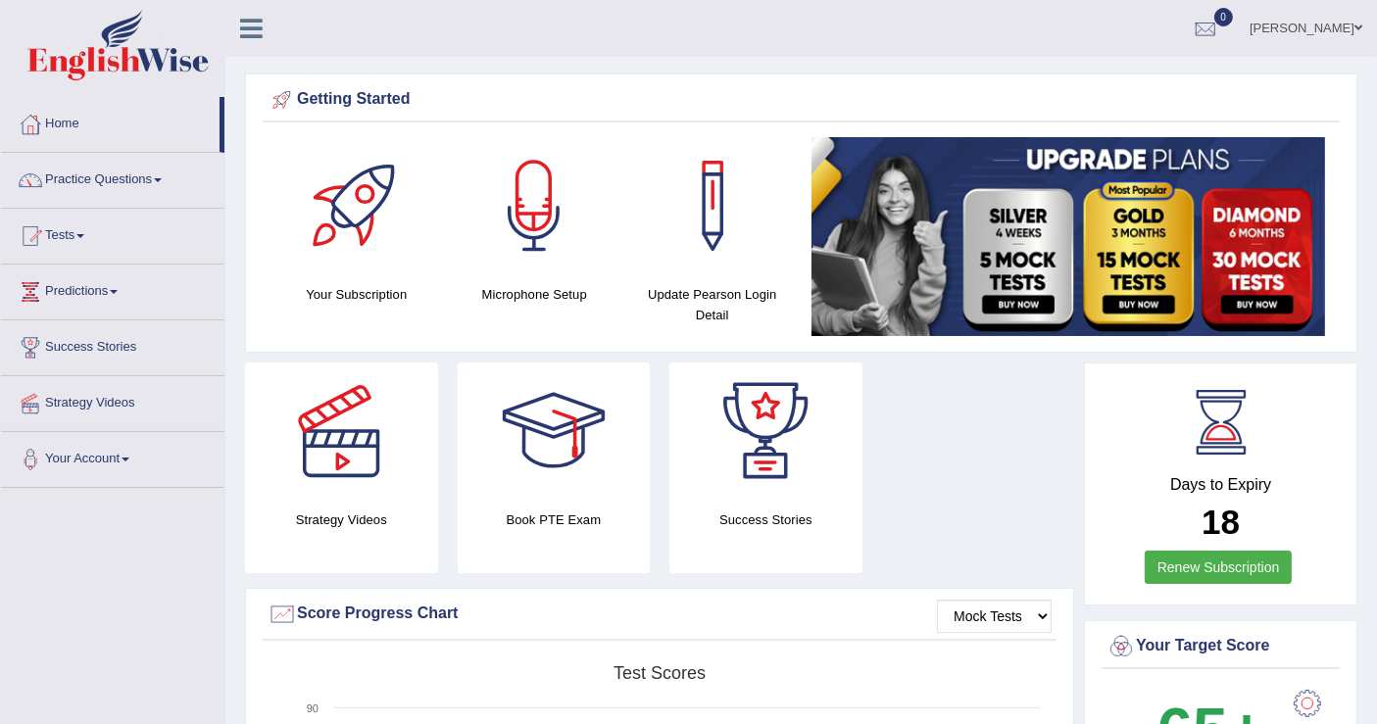
click at [83, 235] on span at bounding box center [80, 236] width 8 height 4
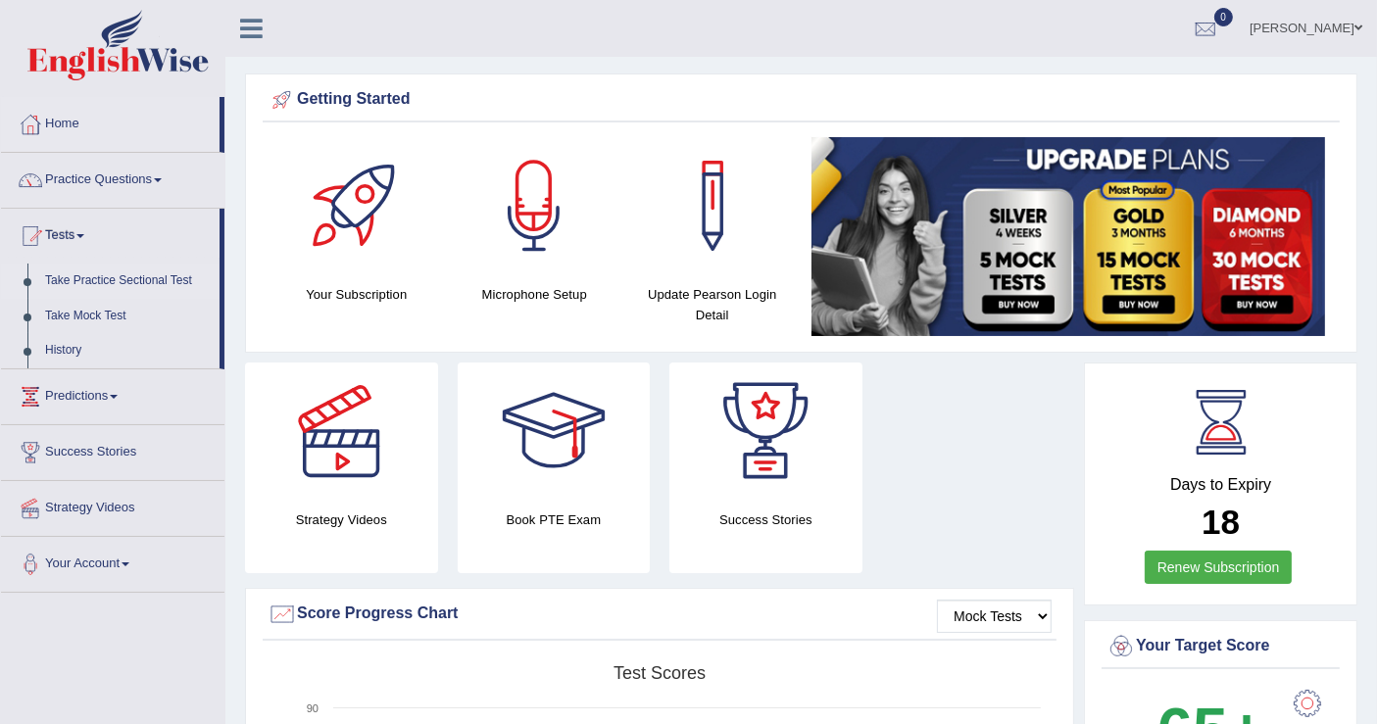
click at [145, 275] on link "Take Practice Sectional Test" at bounding box center [127, 281] width 183 height 35
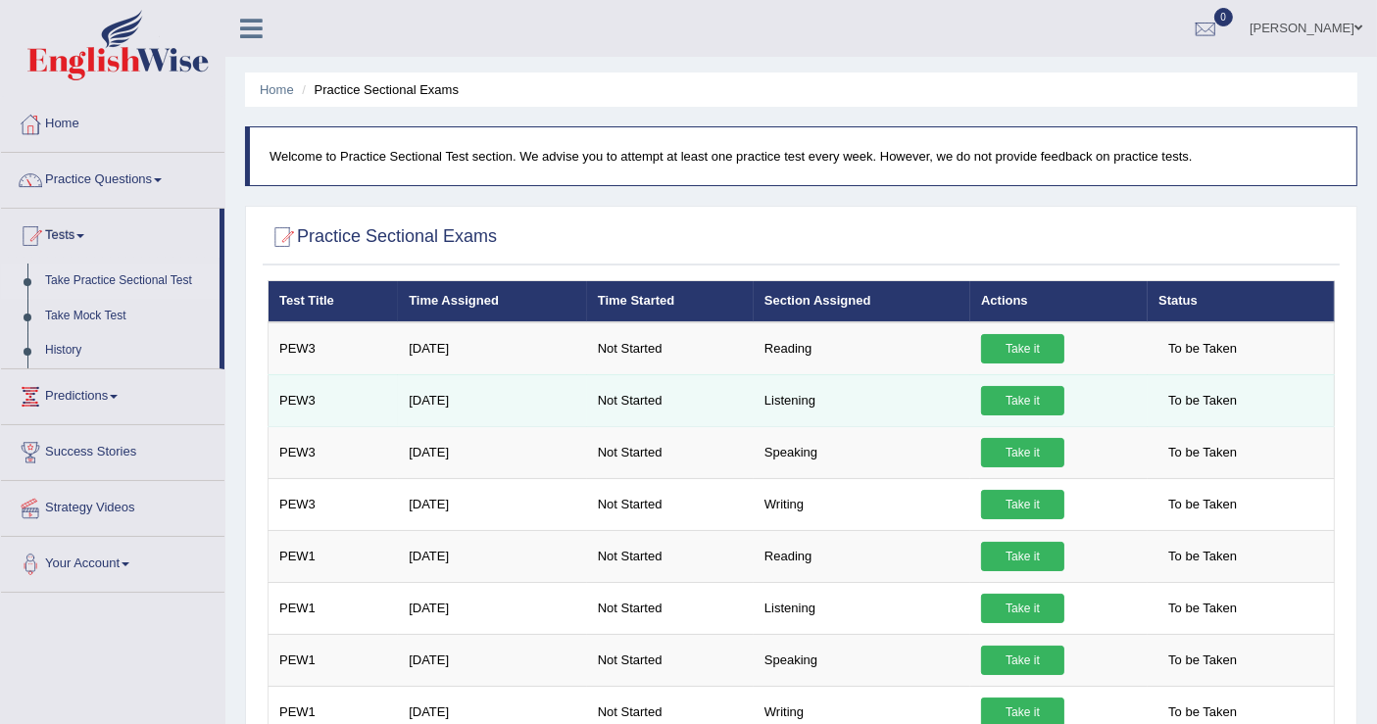
click at [1022, 395] on link "Take it" at bounding box center [1022, 400] width 83 height 29
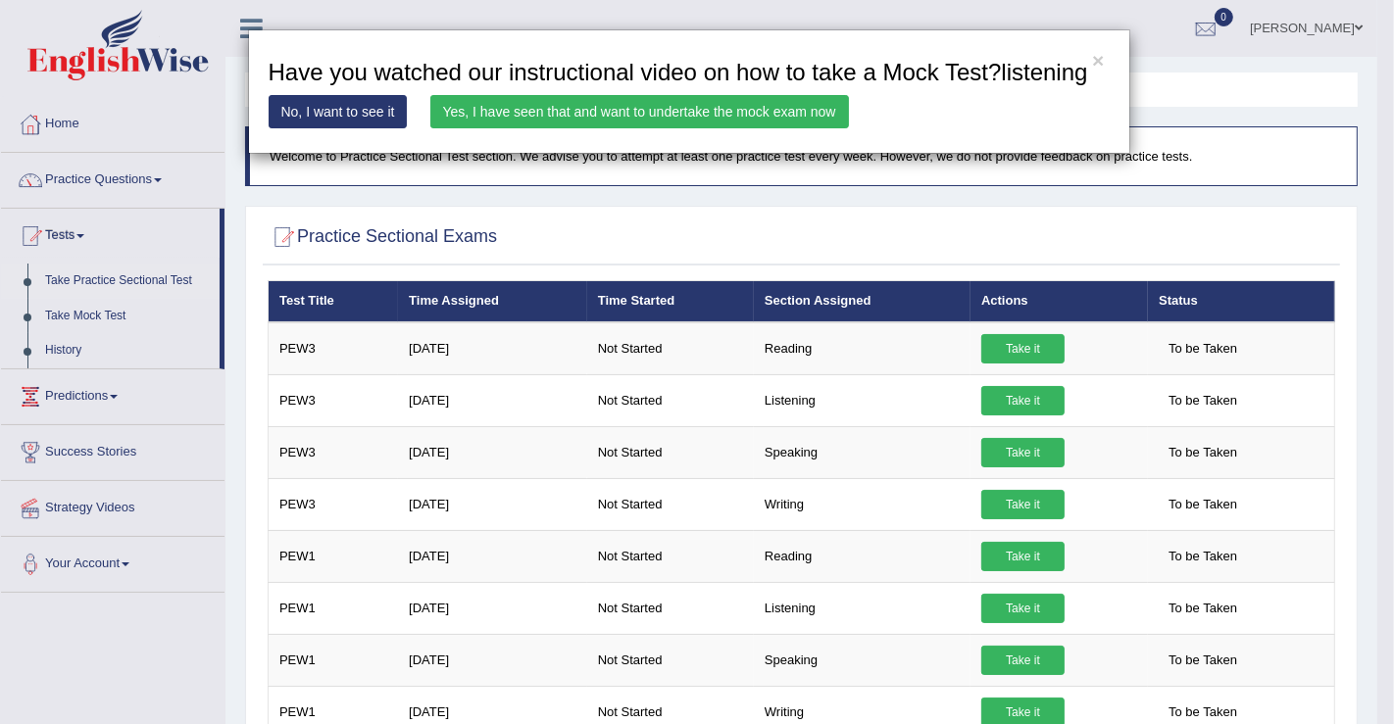
click at [362, 107] on link "No, I want to see it" at bounding box center [338, 111] width 139 height 33
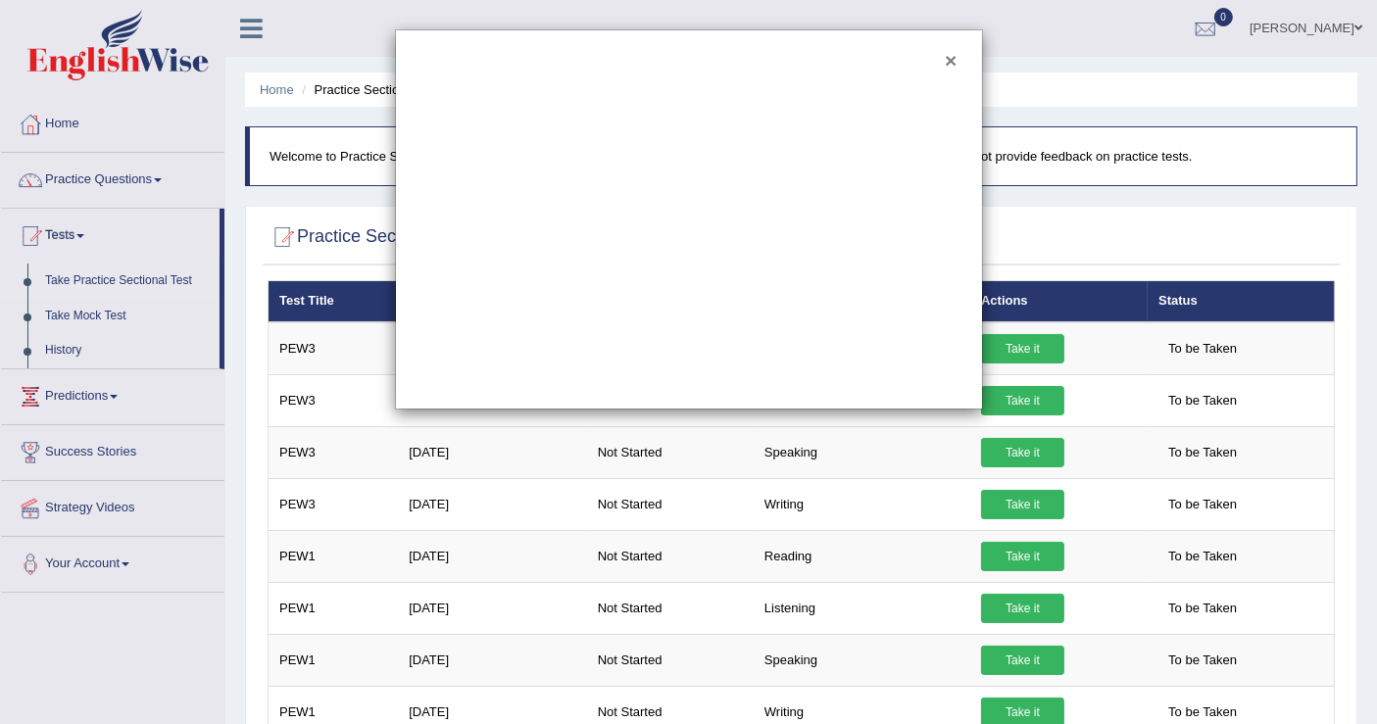
click at [949, 55] on button "×" at bounding box center [951, 60] width 12 height 21
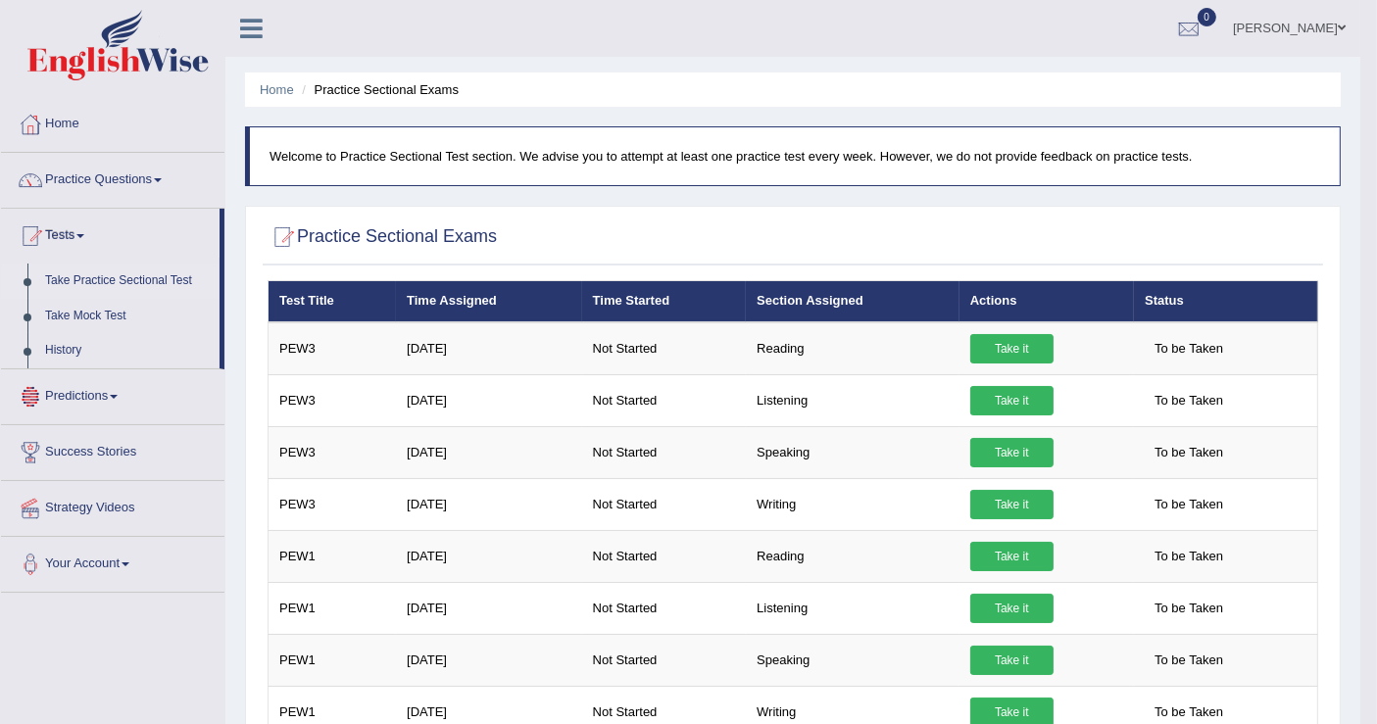
click at [161, 277] on link "Take Practice Sectional Test" at bounding box center [127, 281] width 183 height 35
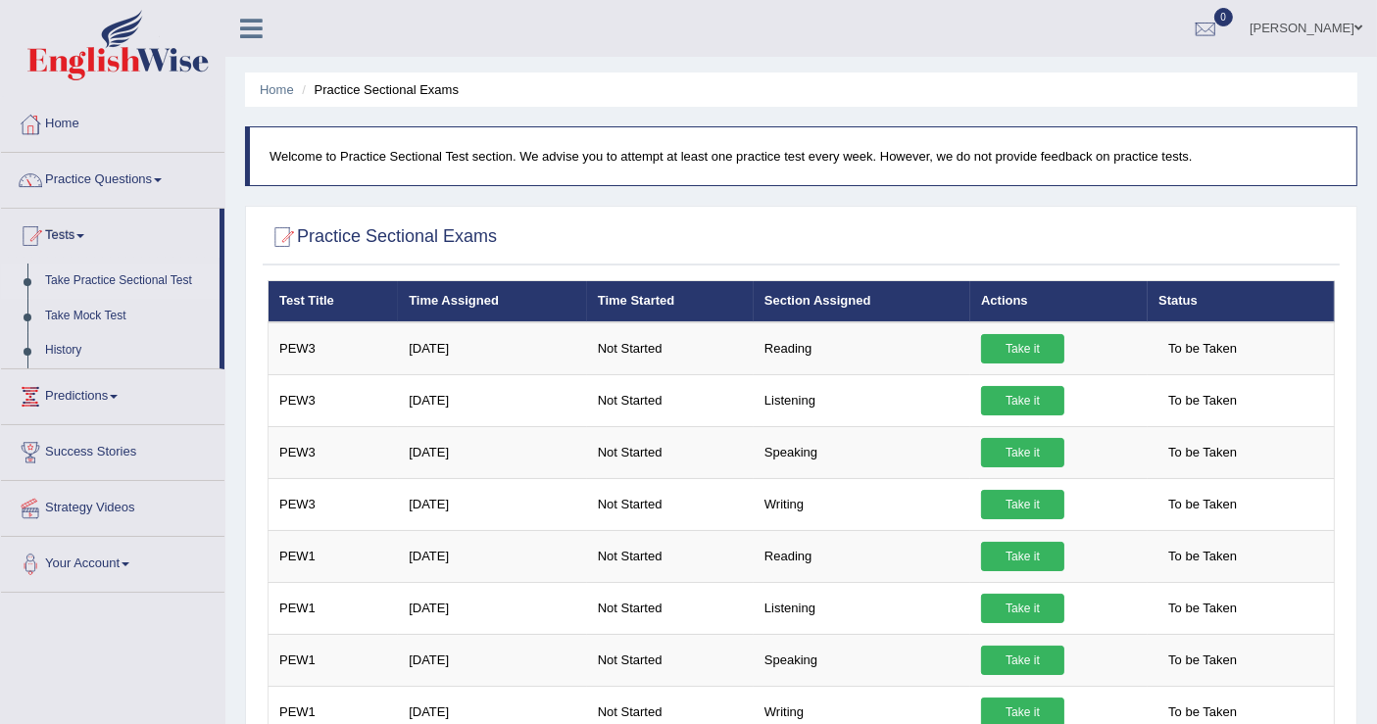
click at [171, 278] on link "Take Practice Sectional Test" at bounding box center [127, 281] width 183 height 35
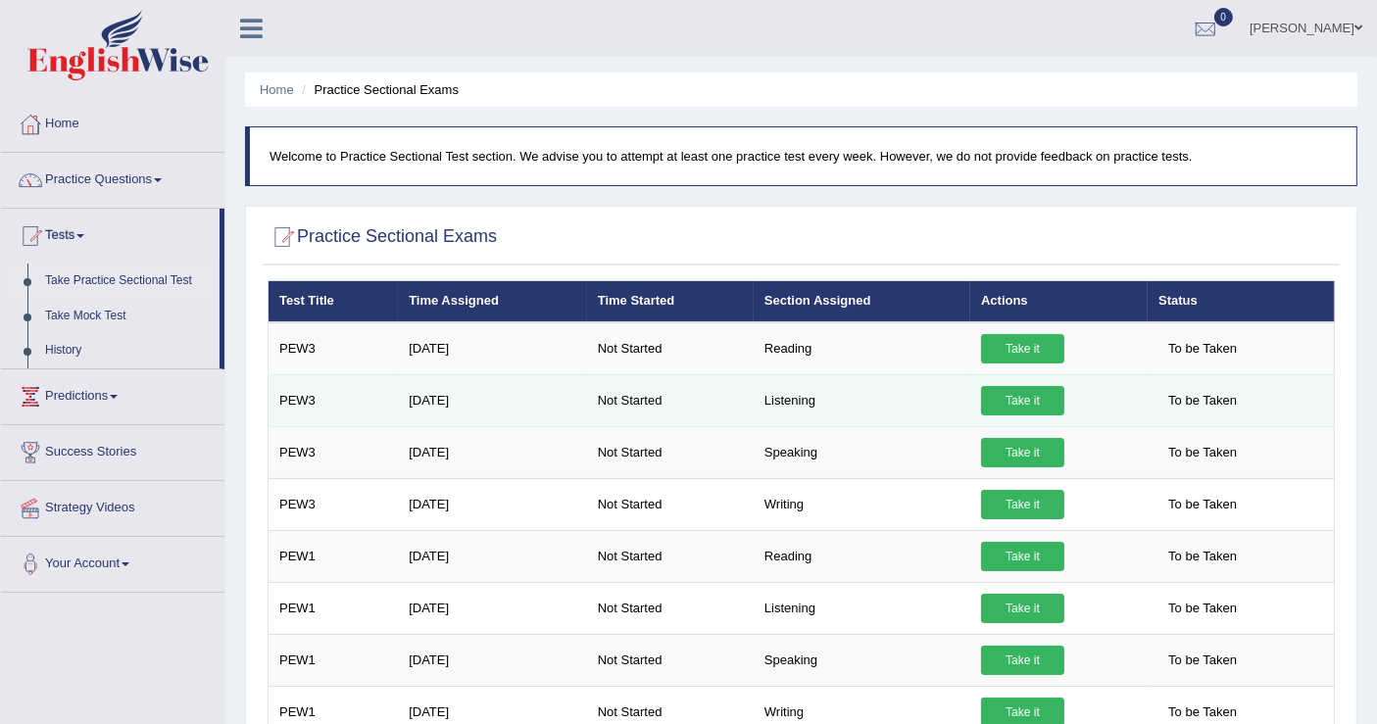
click at [1016, 401] on link "Take it" at bounding box center [1022, 400] width 83 height 29
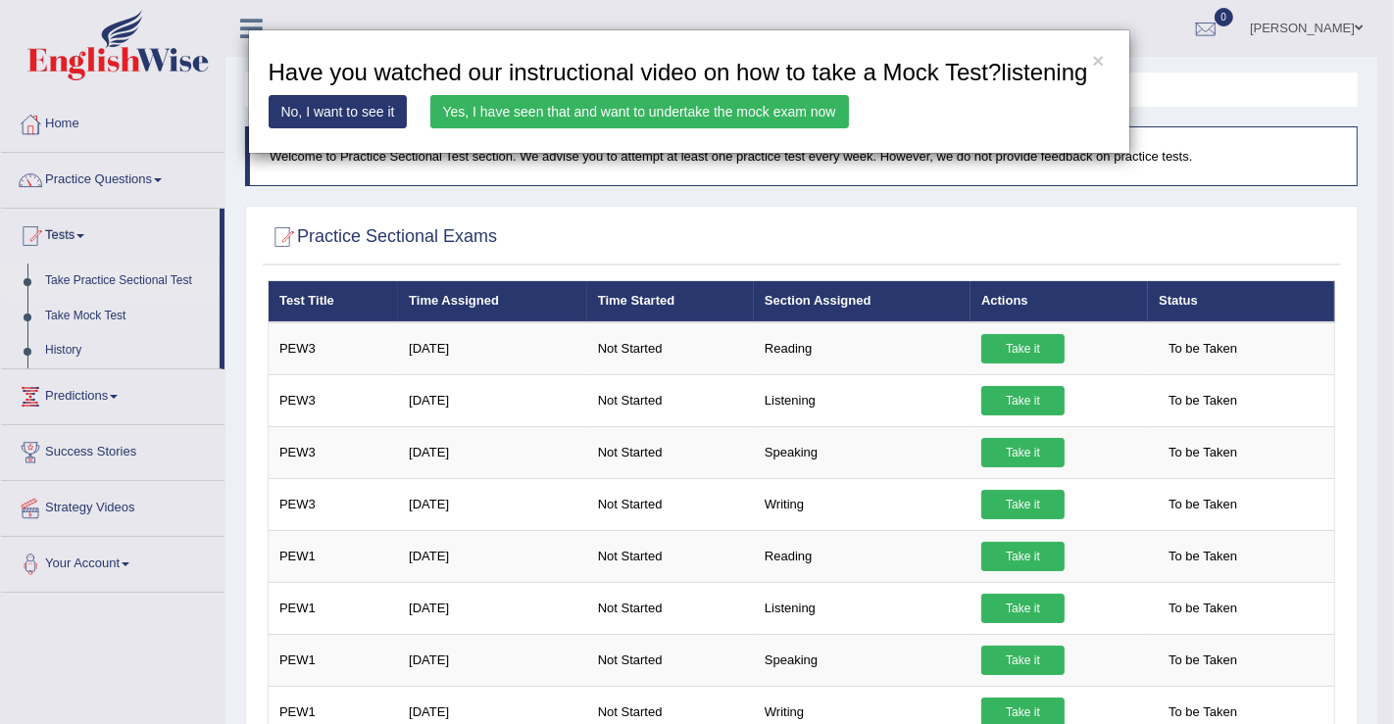
click at [564, 110] on link "Yes, I have seen that and want to undertake the mock exam now" at bounding box center [639, 111] width 419 height 33
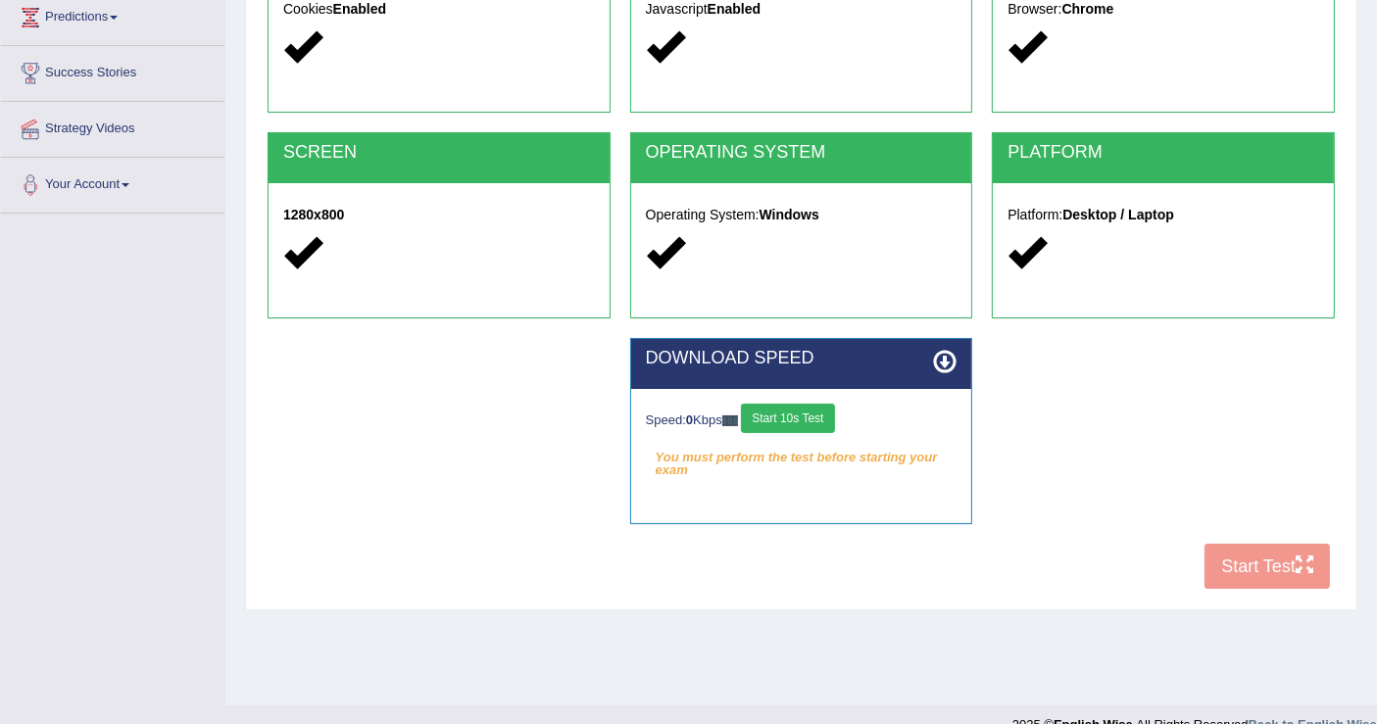
scroll to position [304, 0]
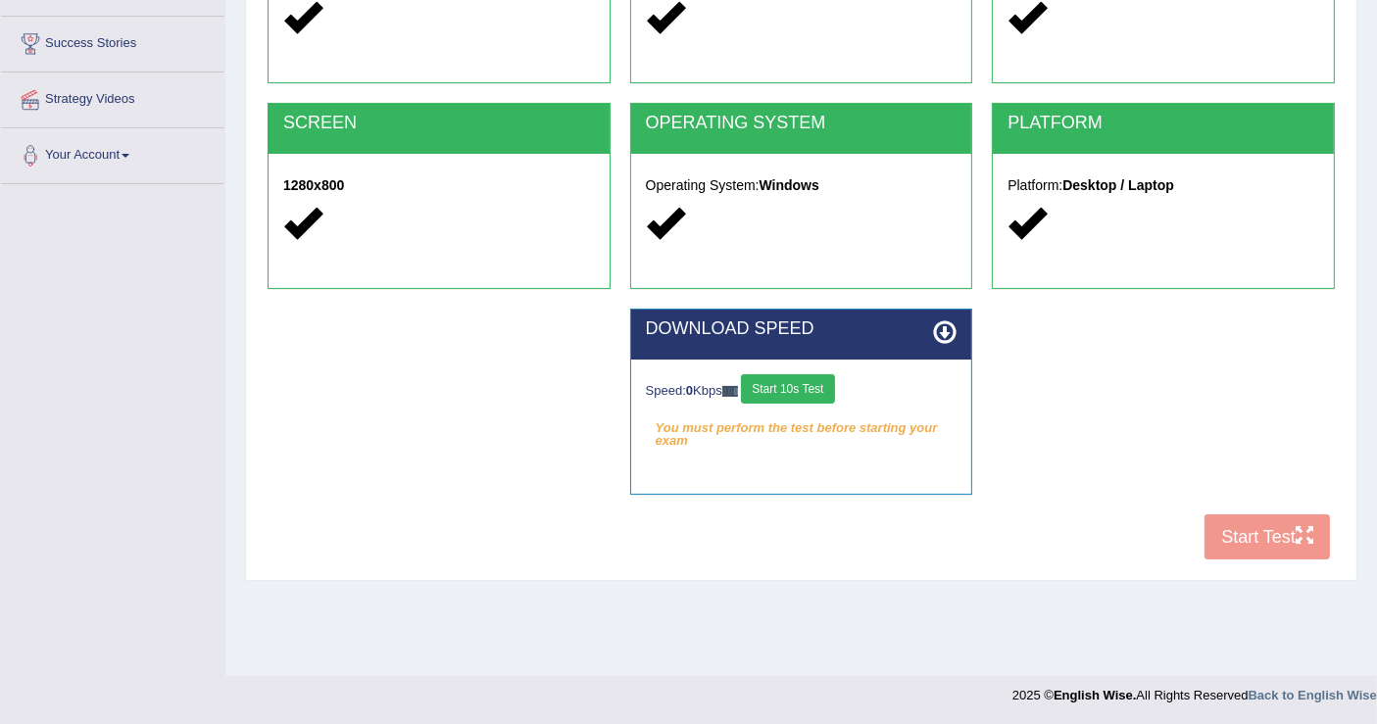
click at [1296, 530] on div "COOKIES Cookies Enabled JAVASCRIPT Javascript Enabled BROWSER Browser: Chrome S…" at bounding box center [801, 233] width 1077 height 673
click at [812, 396] on button "Start 10s Test" at bounding box center [787, 388] width 93 height 29
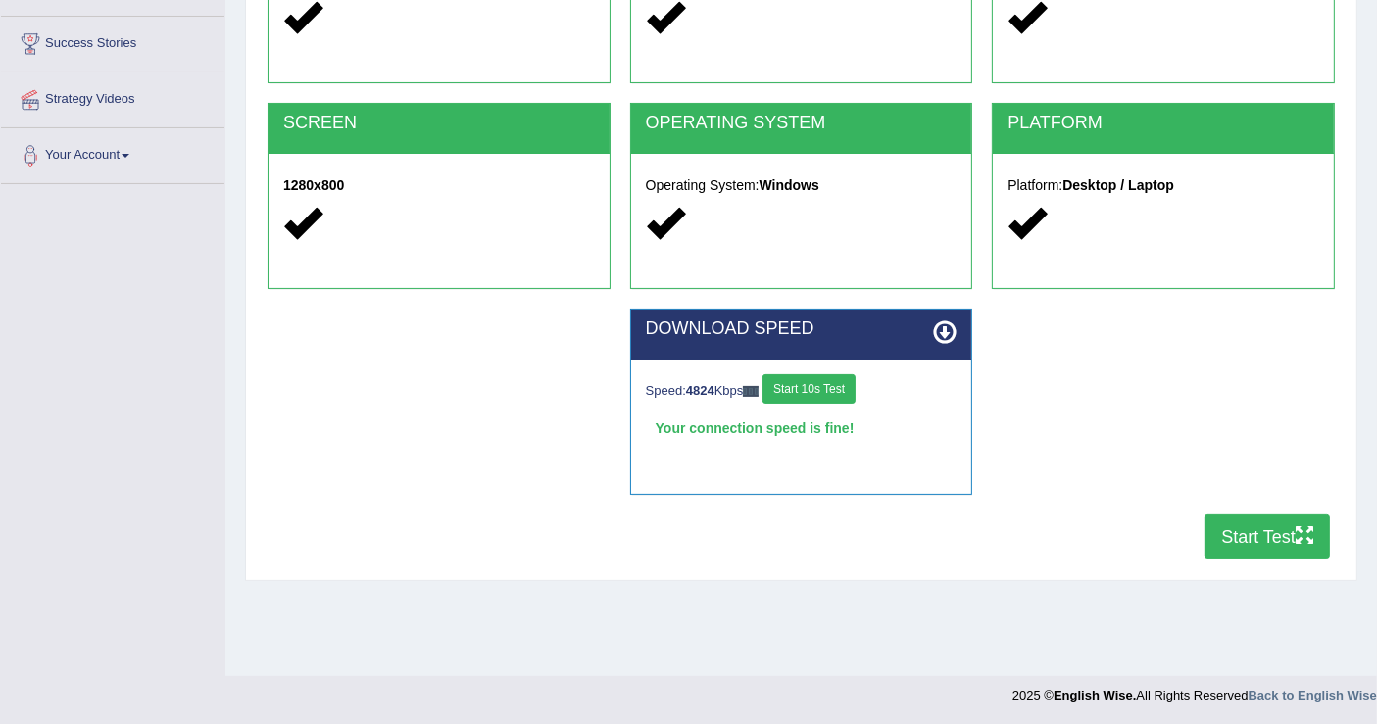
click at [1296, 535] on icon "button" at bounding box center [1305, 535] width 18 height 18
